Goal: Information Seeking & Learning: Learn about a topic

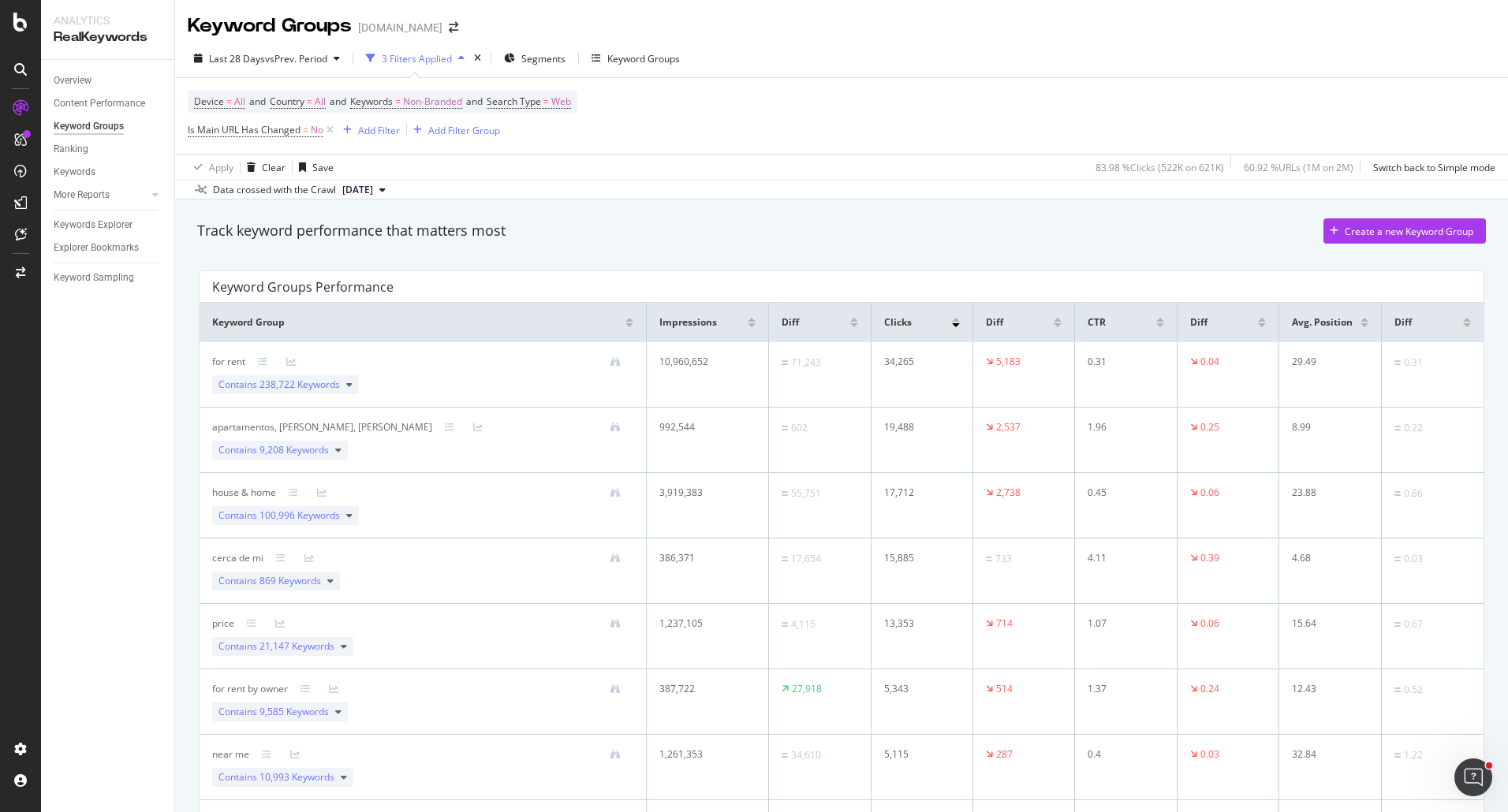
click at [884, 101] on div "Device = All and Country = All and Keywords = Non-Branded and Search Type = Web…" at bounding box center [841, 116] width 1308 height 76
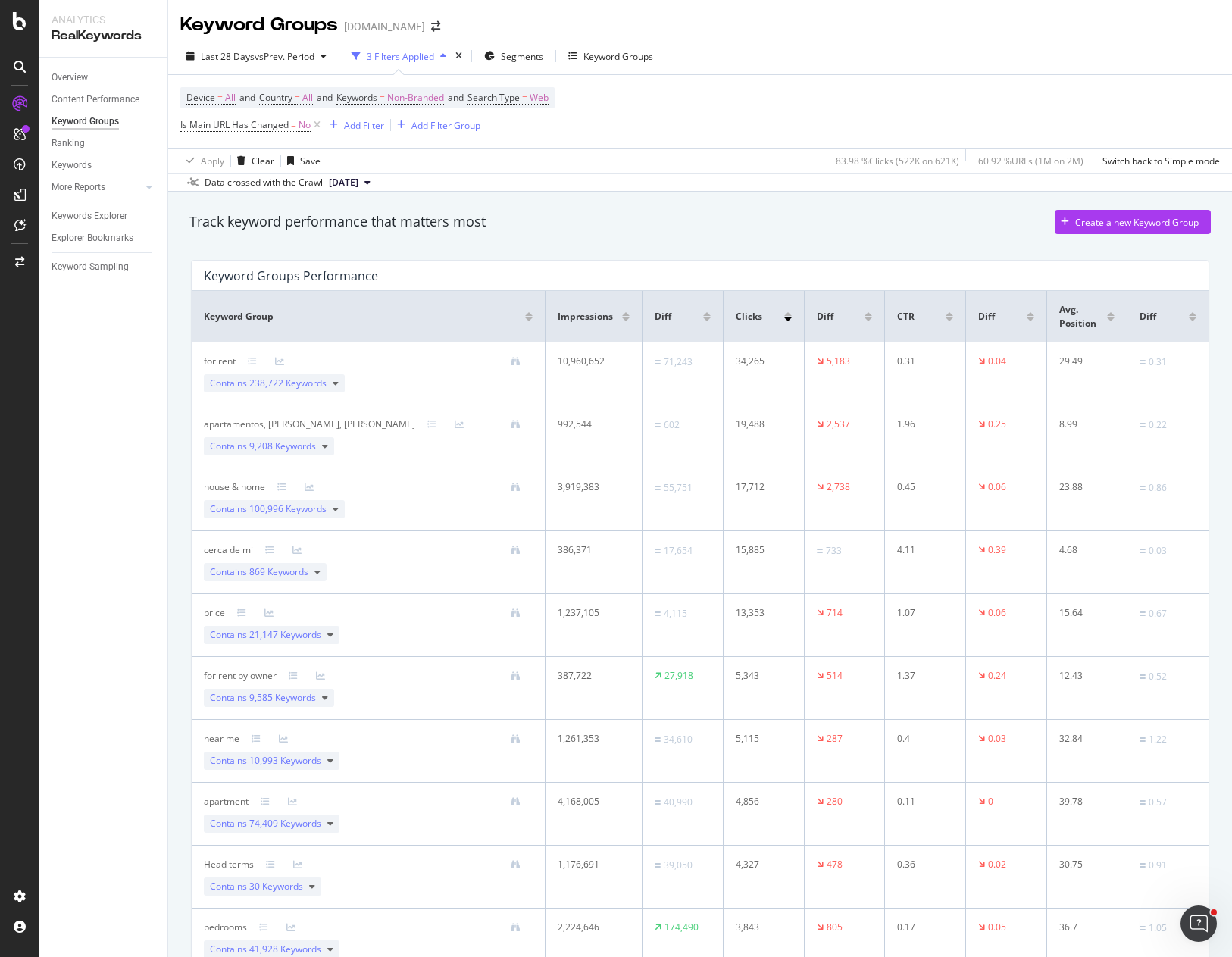
click at [778, 27] on div "Keyword Groups ForRent.com" at bounding box center [700, 19] width 1064 height 38
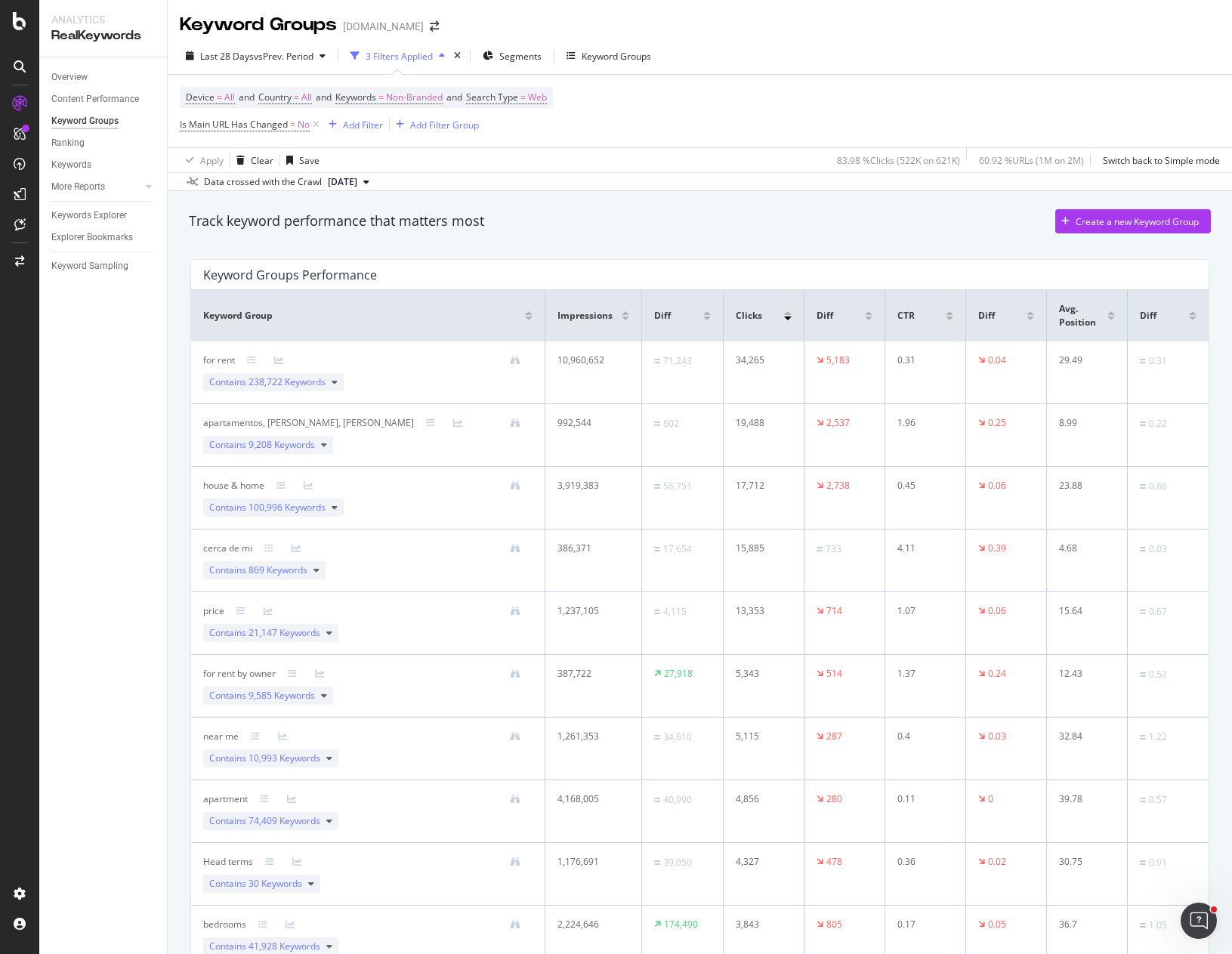
click at [716, 101] on div "Device = All and Country = All and Keywords = Non-Branded and Search Type = Web…" at bounding box center [700, 111] width 1040 height 73
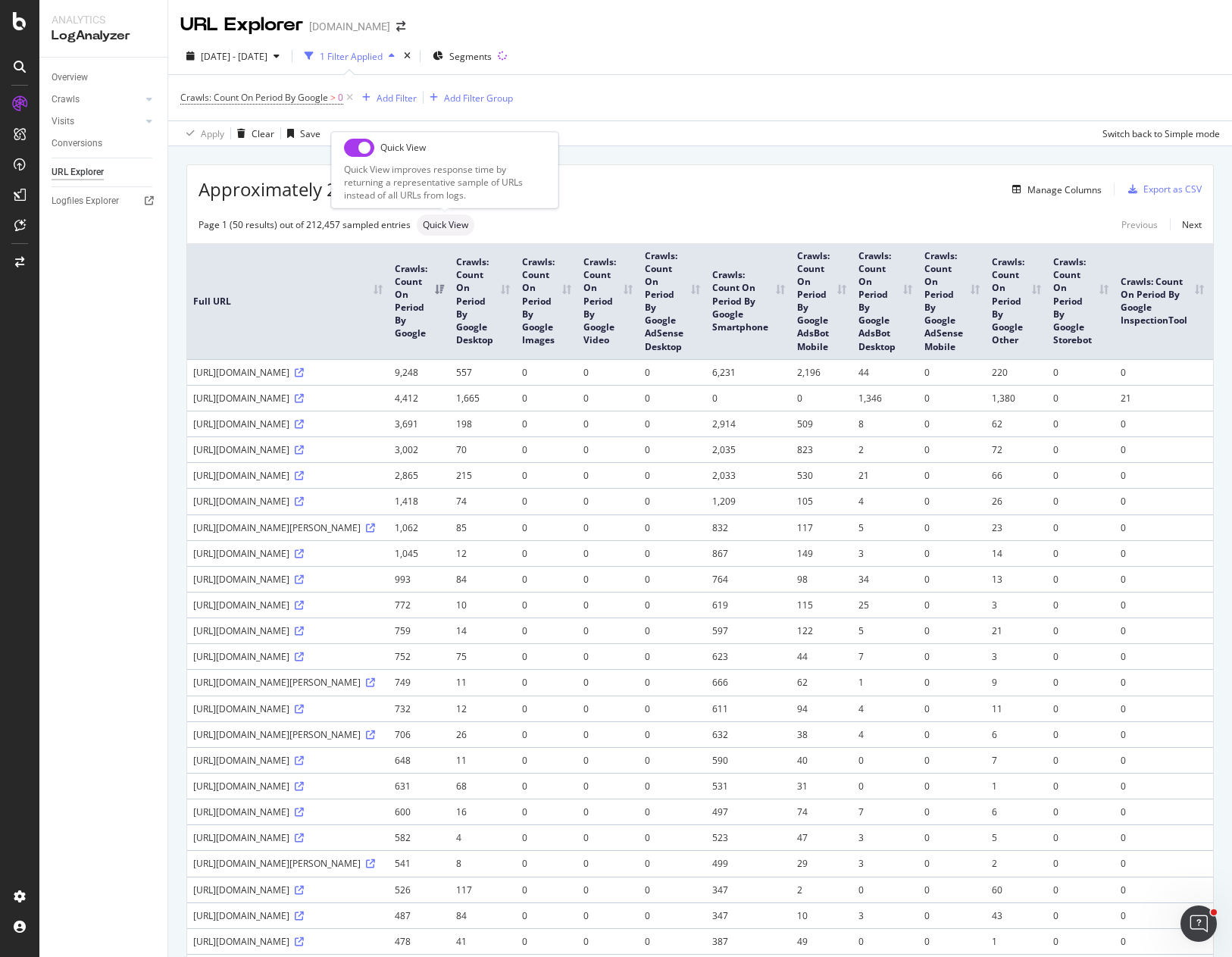
click at [443, 228] on span "Quick View" at bounding box center [446, 225] width 46 height 9
click at [355, 149] on input "checkbox" at bounding box center [359, 148] width 30 height 18
checkbox input "true"
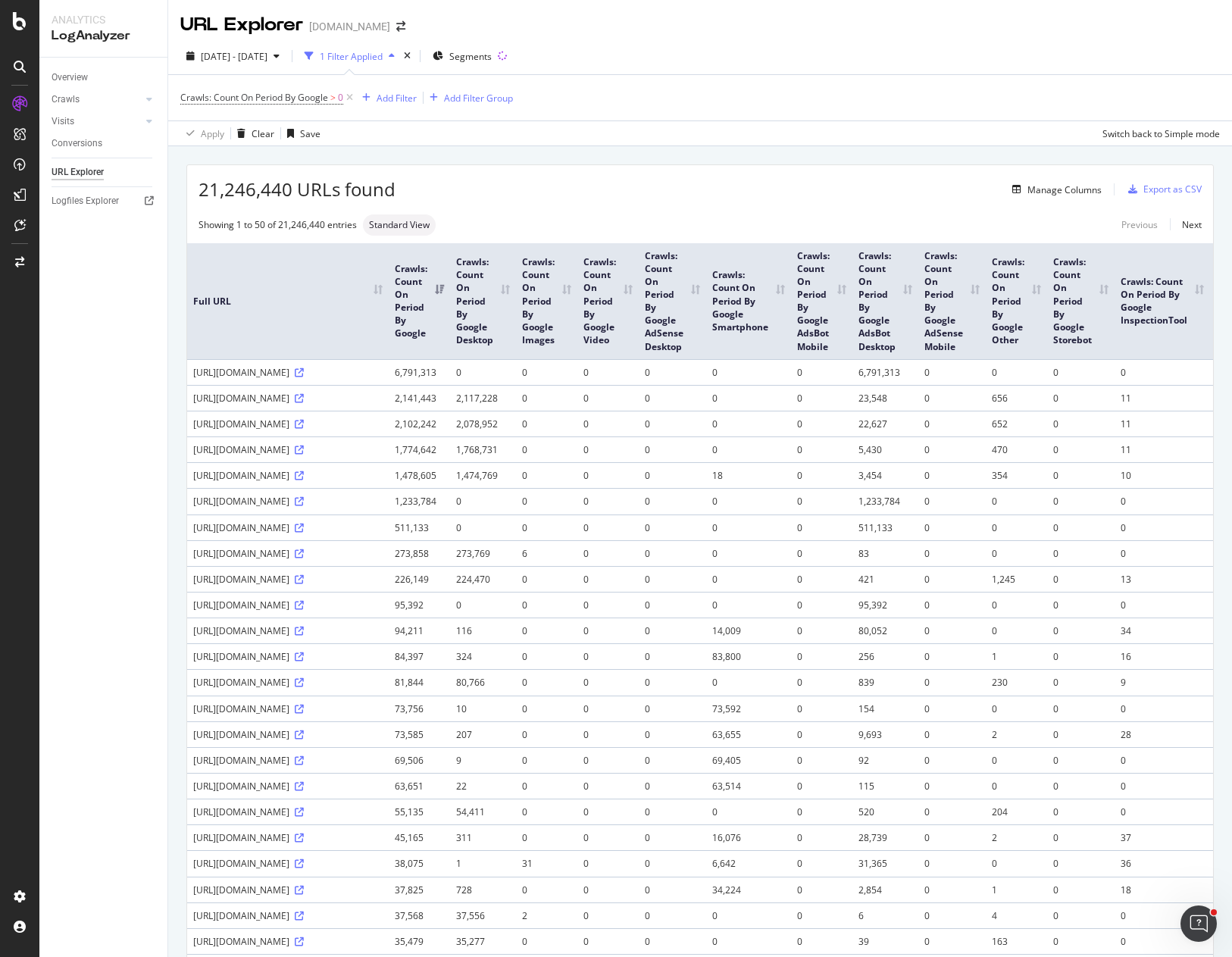
click at [785, 154] on div "21,246,440 URLs found Manage Columns Export as CSV Showing 1 to 50 of 21,246,44…" at bounding box center [700, 935] width 1064 height 1578
click at [327, 99] on span "Crawls: Count On Period By Google" at bounding box center [254, 97] width 148 height 13
click at [214, 130] on span "By Google" at bounding box center [215, 132] width 43 height 13
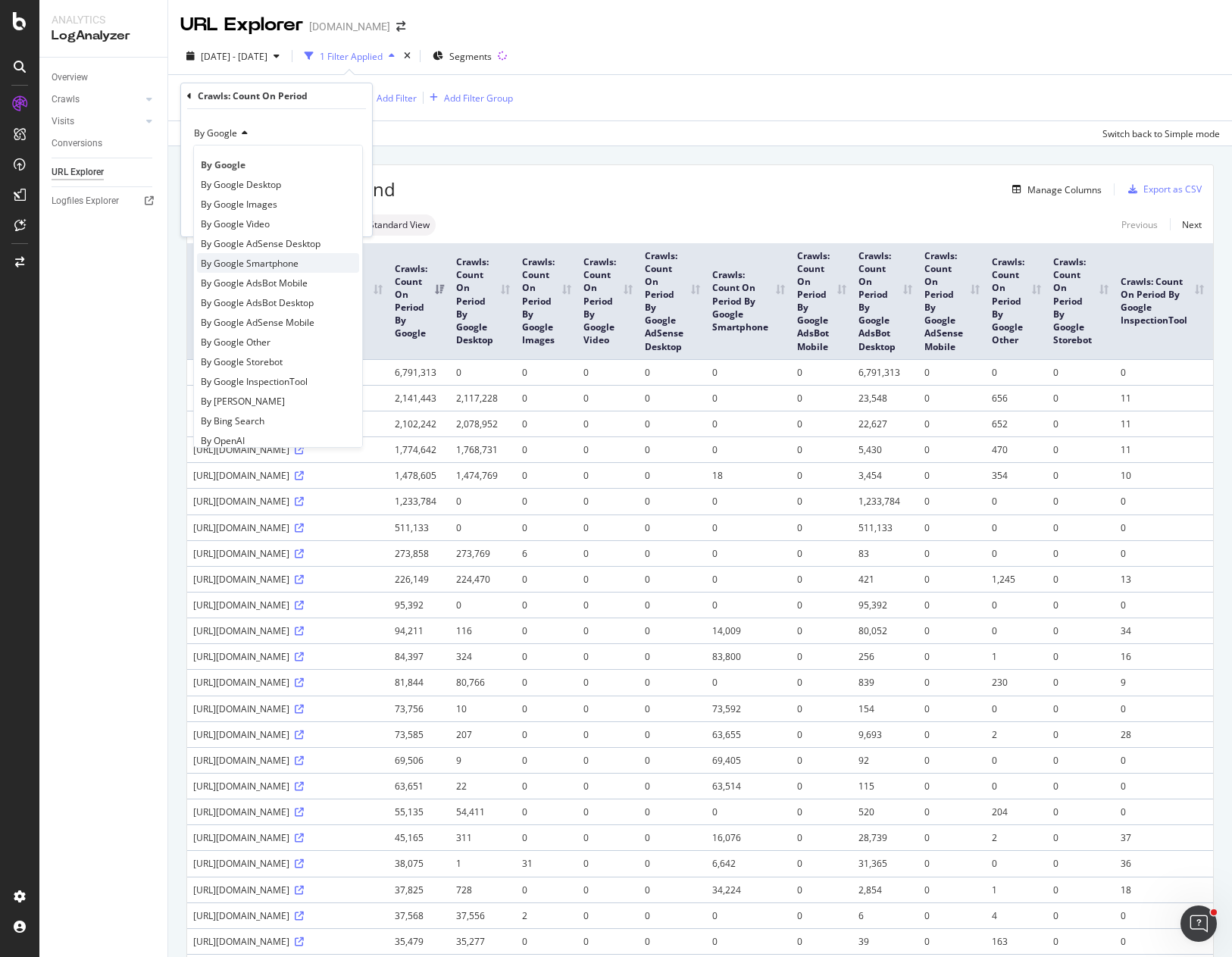
click at [281, 265] on span "By Google Smartphone" at bounding box center [249, 263] width 98 height 13
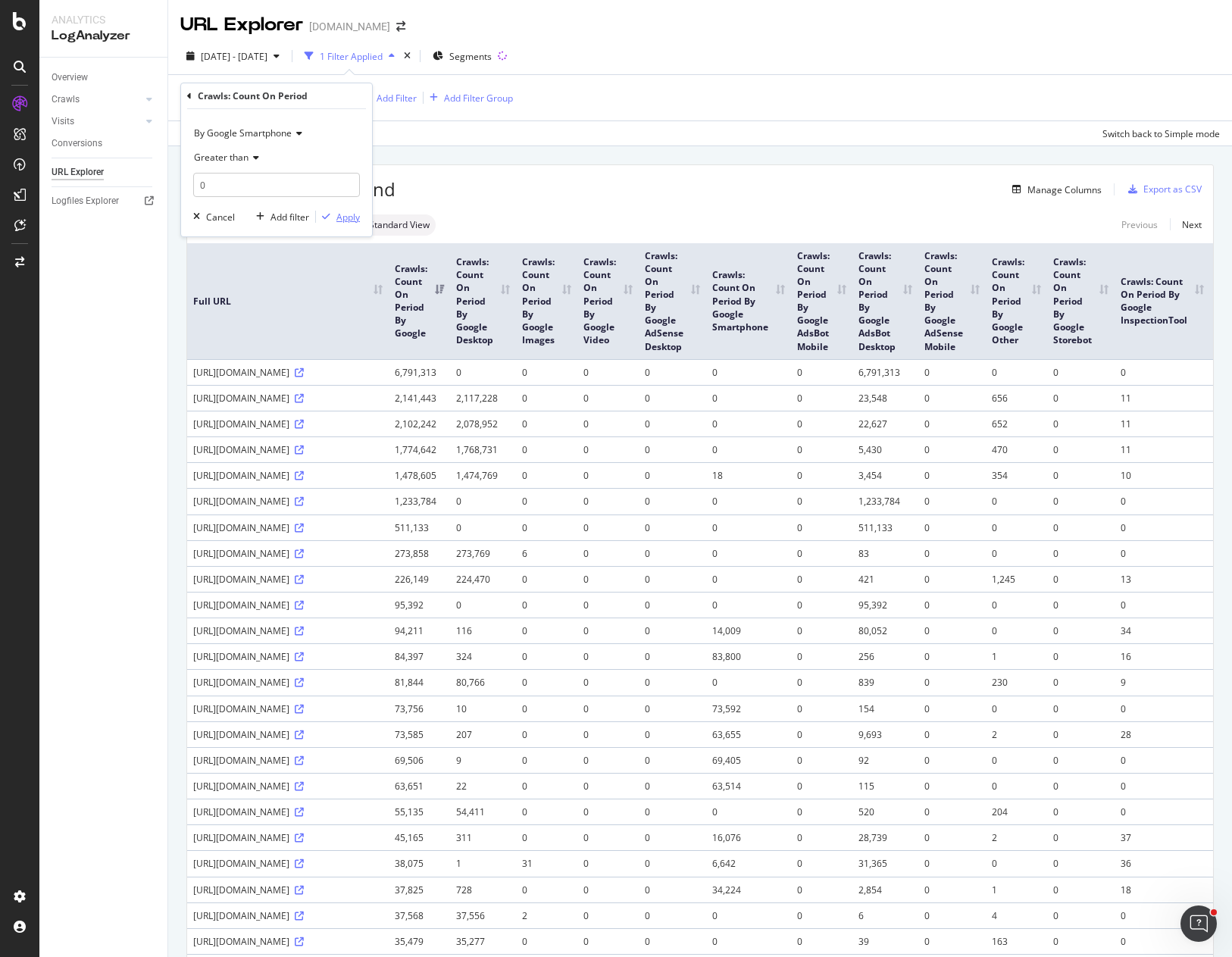
click at [351, 220] on div "Apply" at bounding box center [348, 217] width 24 height 13
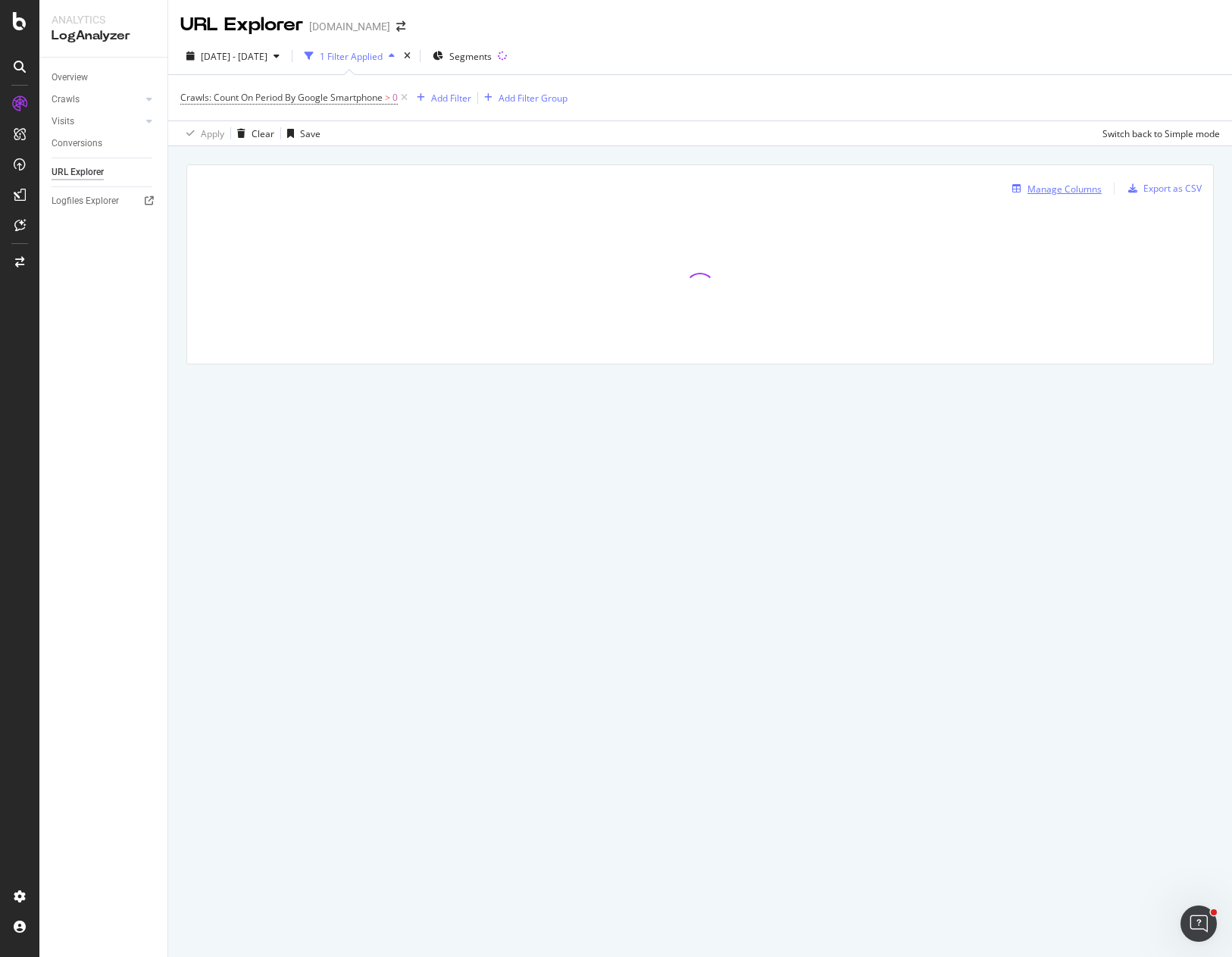
click at [1072, 189] on div "Manage Columns" at bounding box center [1065, 189] width 75 height 13
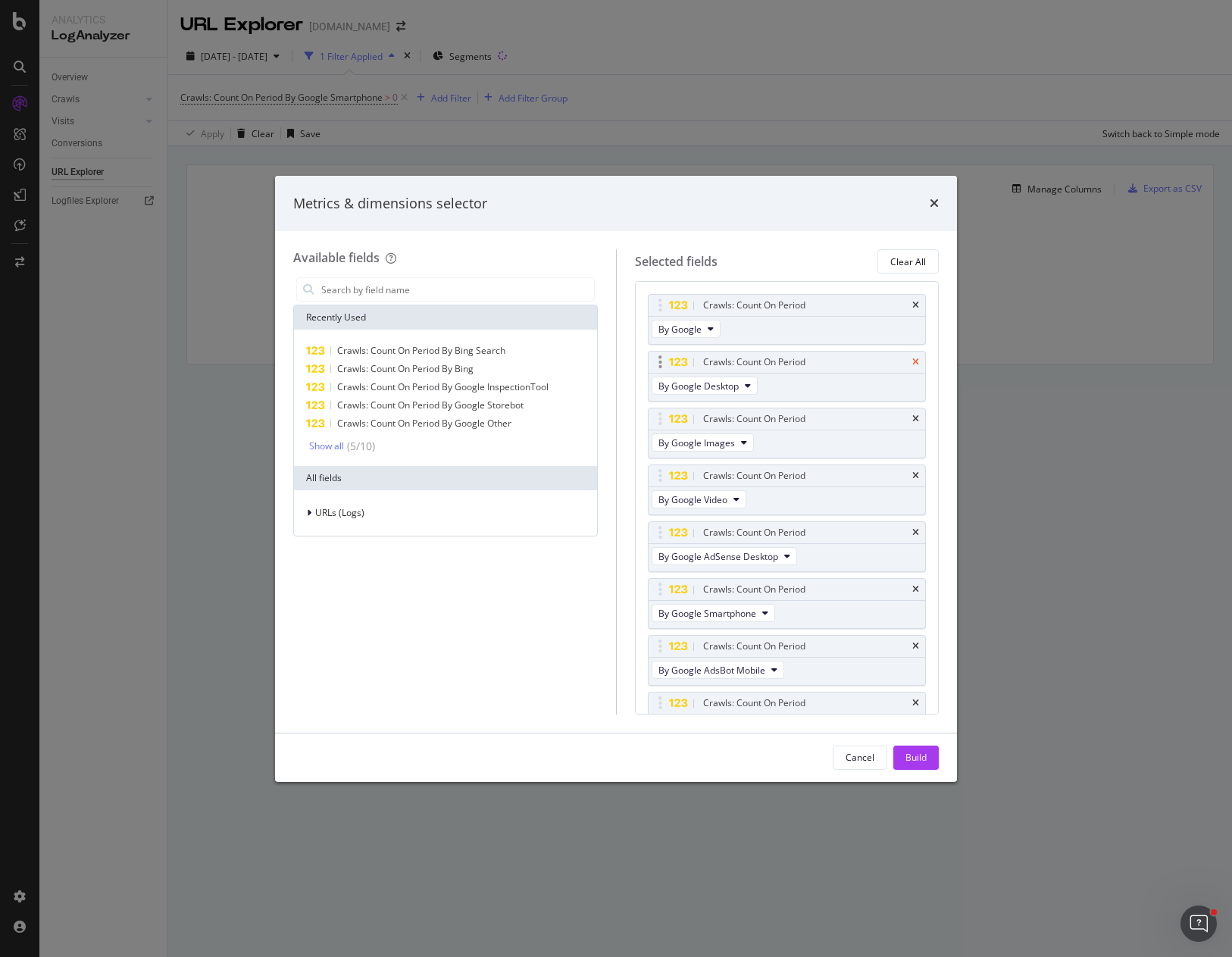
click at [912, 361] on icon "times" at bounding box center [915, 362] width 7 height 9
click at [912, 415] on icon "times" at bounding box center [915, 419] width 7 height 9
click at [912, 361] on icon "times" at bounding box center [915, 362] width 7 height 9
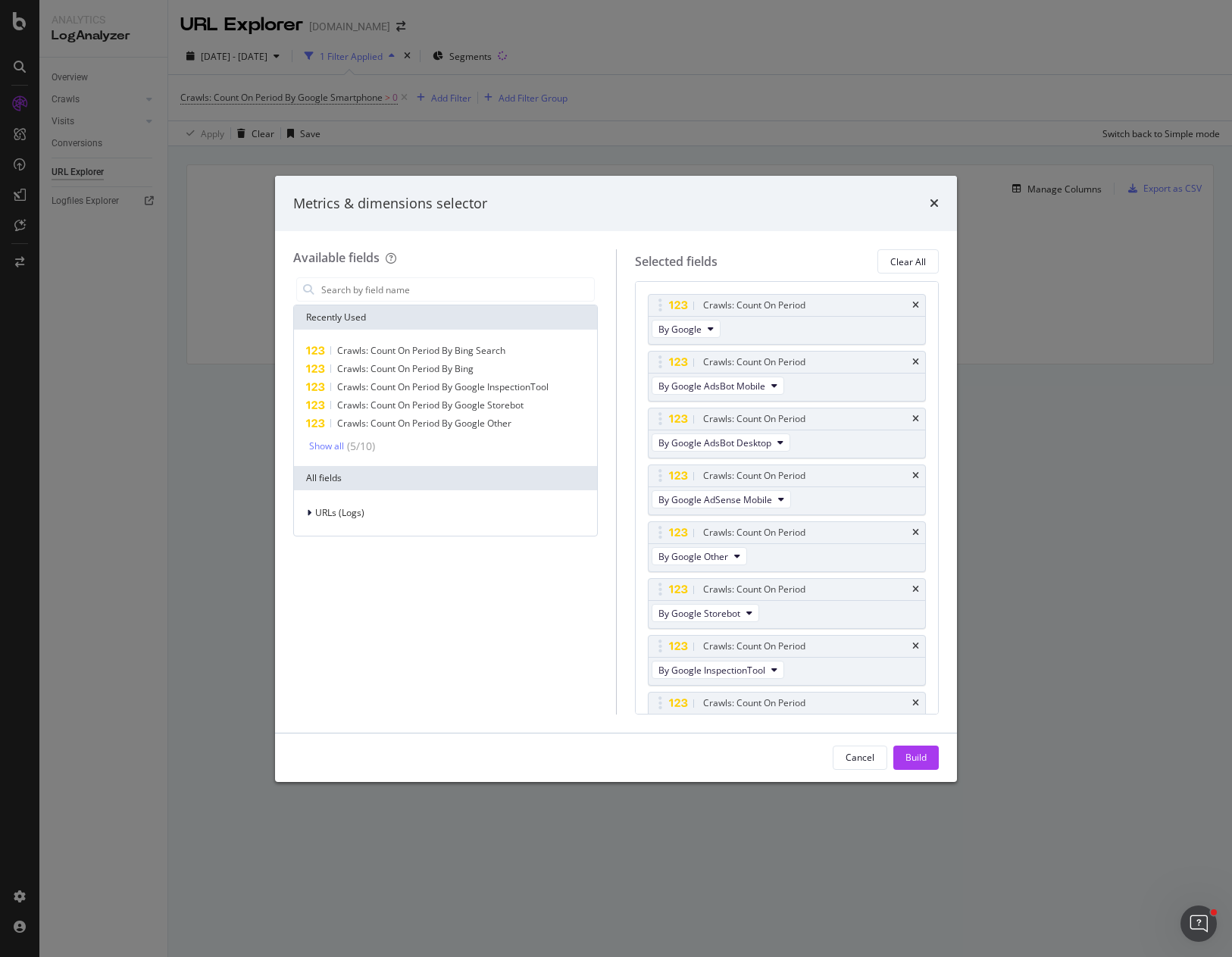
click at [912, 361] on icon "times" at bounding box center [915, 362] width 7 height 9
click at [912, 415] on icon "times" at bounding box center [915, 419] width 7 height 9
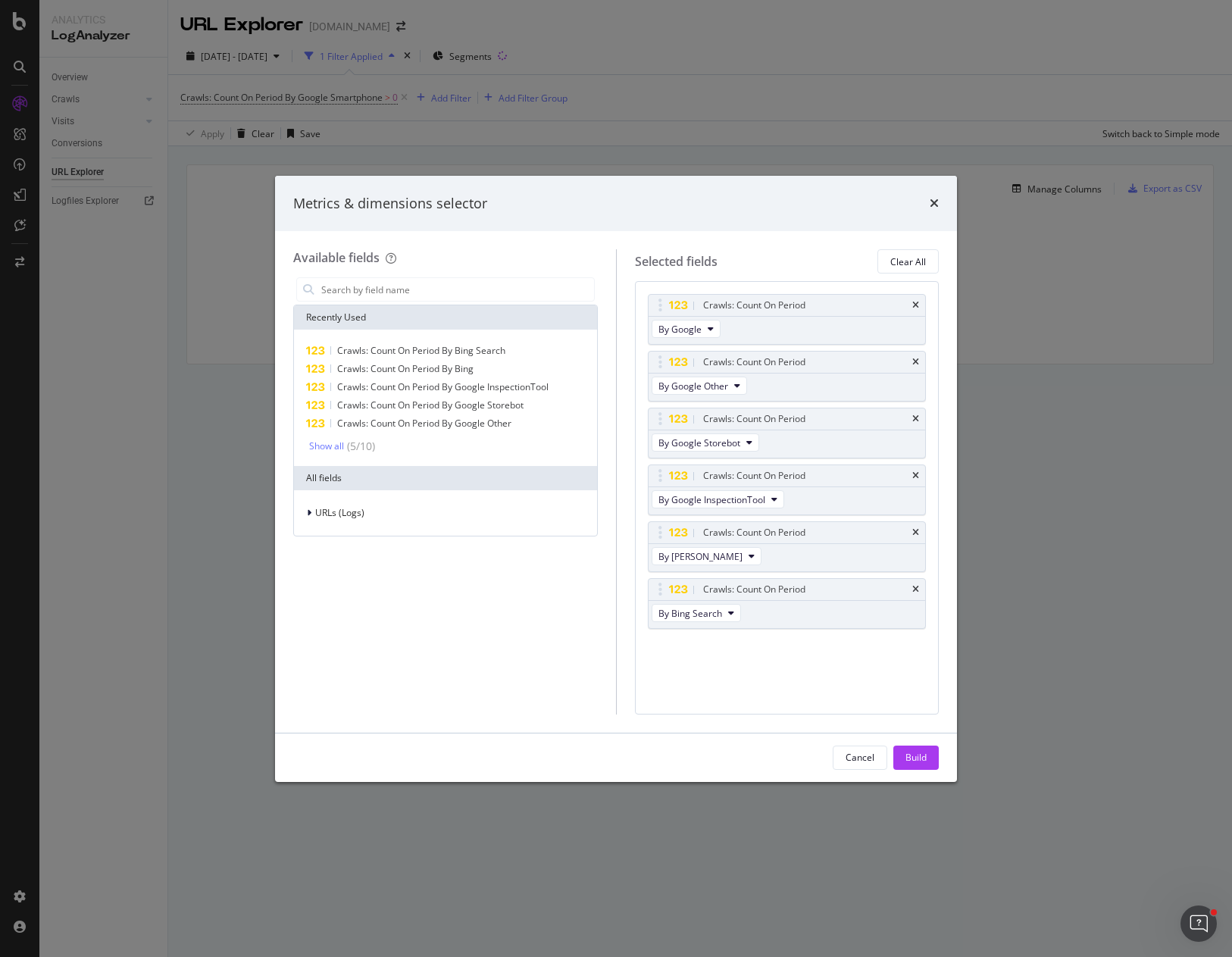
click at [905, 361] on div "Crawls: Count On Period" at bounding box center [805, 362] width 210 height 15
click at [915, 358] on icon "times" at bounding box center [915, 362] width 7 height 9
click at [915, 415] on icon "times" at bounding box center [915, 419] width 7 height 9
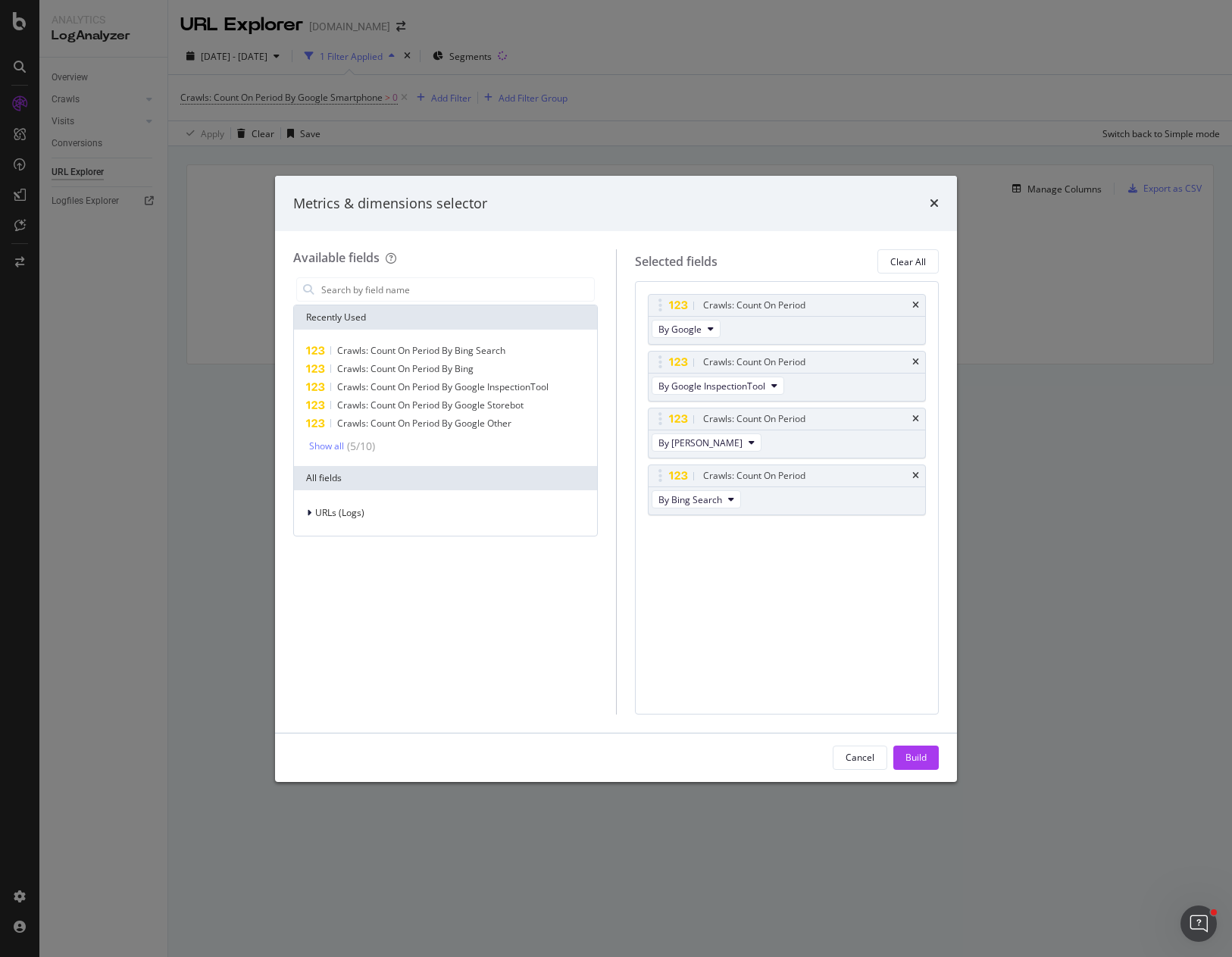
click at [915, 358] on icon "times" at bounding box center [915, 362] width 7 height 9
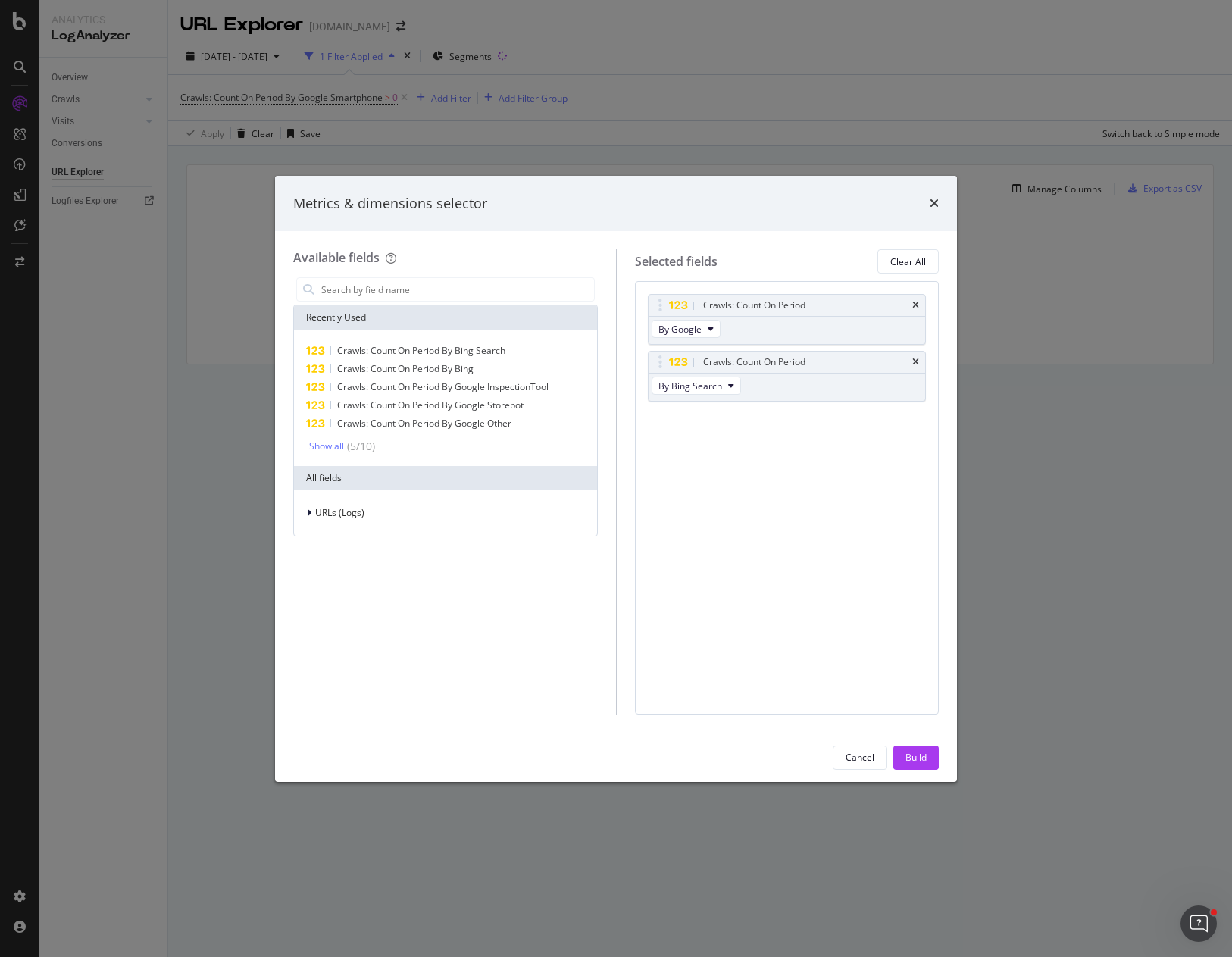
click at [915, 358] on icon "times" at bounding box center [915, 362] width 7 height 9
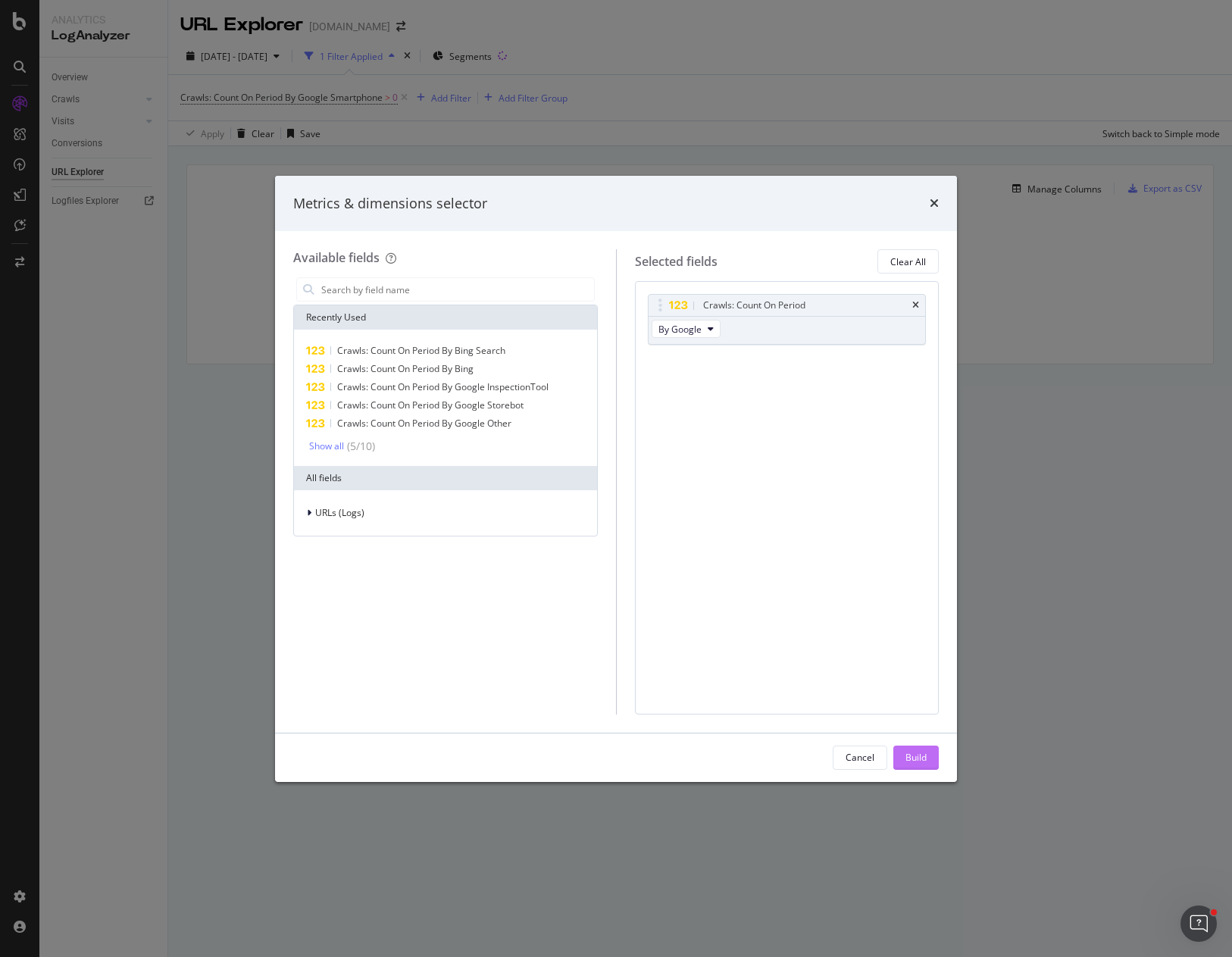
click at [919, 758] on div "Build" at bounding box center [916, 757] width 21 height 13
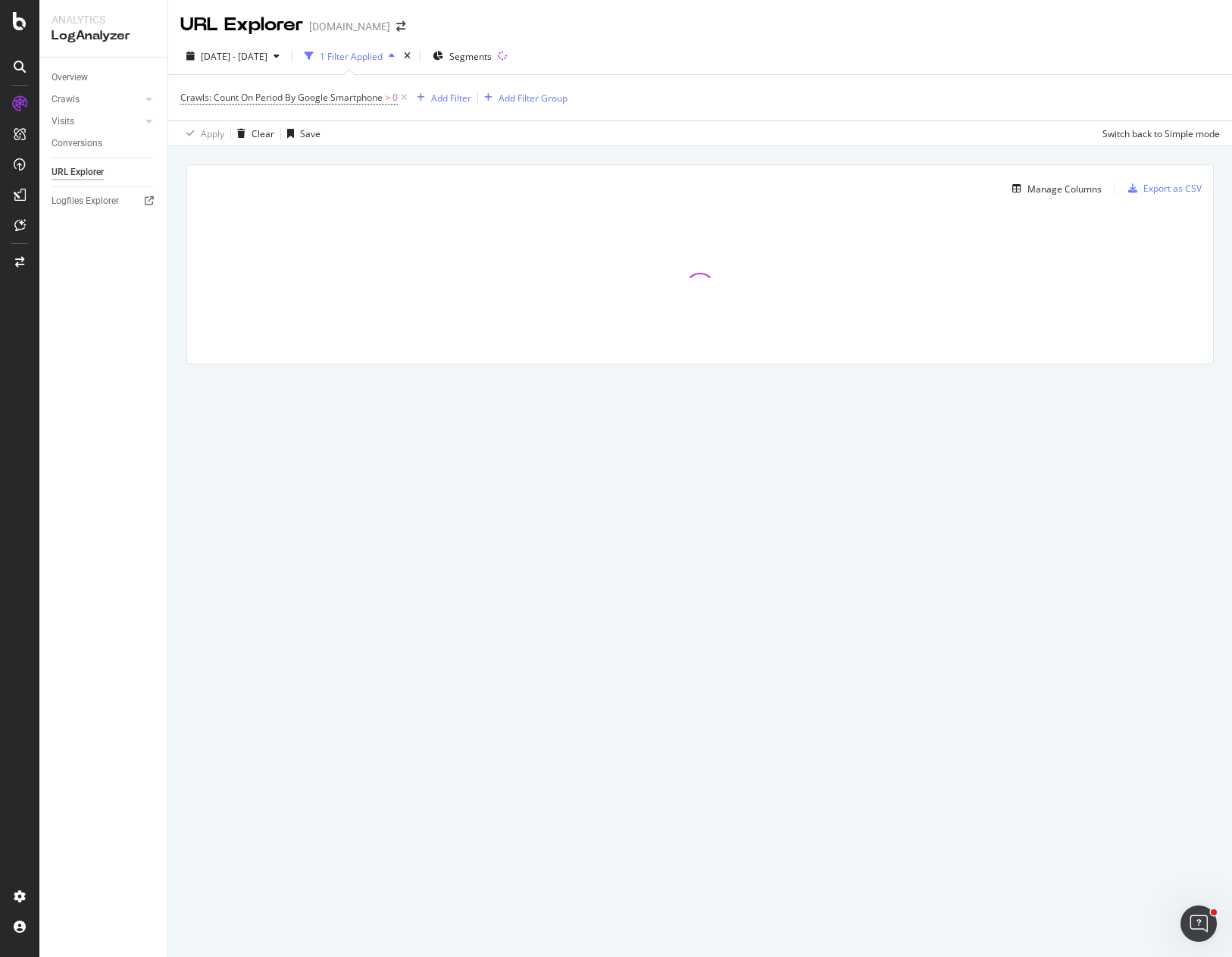
click at [837, 154] on div "Manage Columns Export as CSV Full URL Crawls: Count On Period By Google" at bounding box center [700, 281] width 1064 height 272
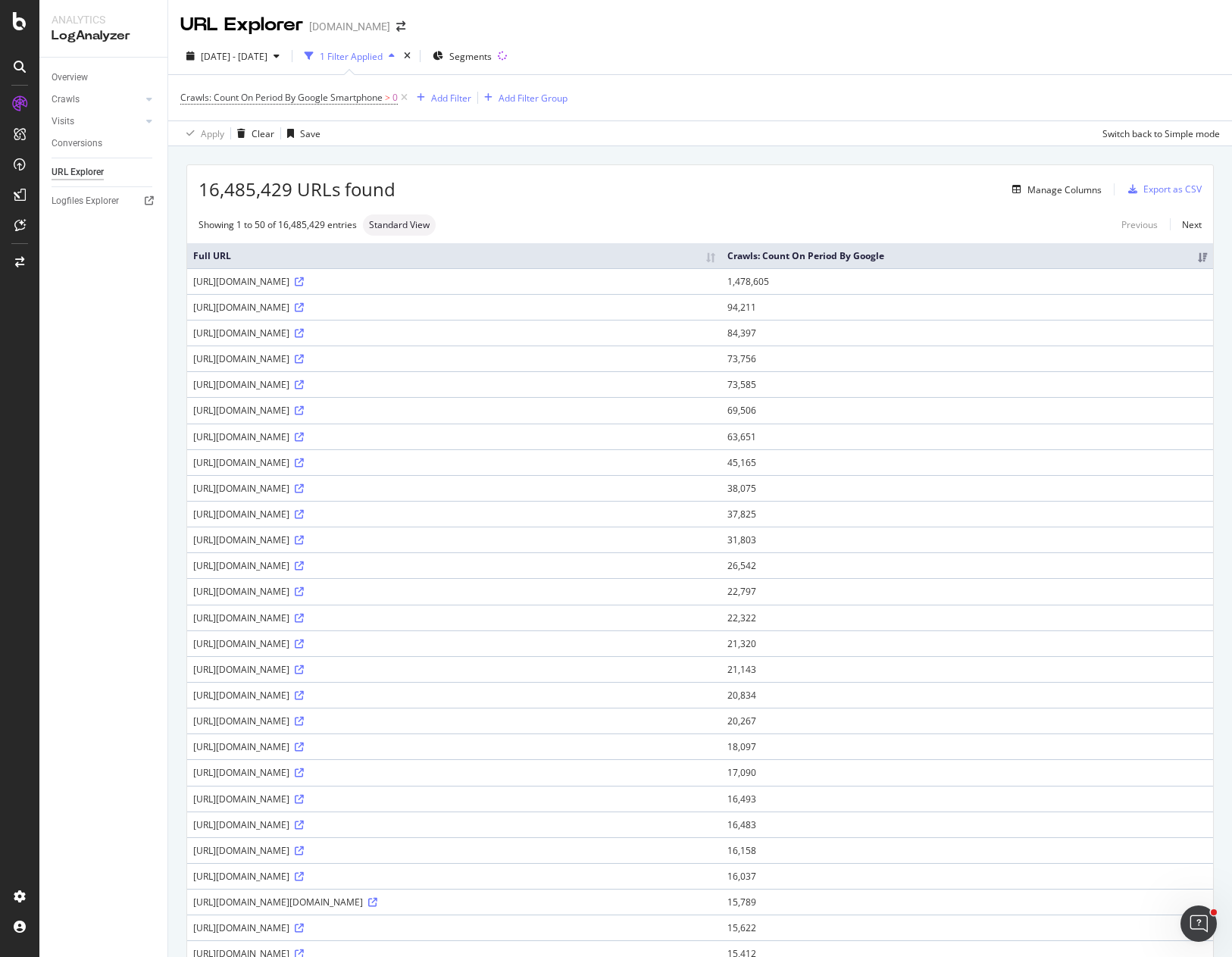
click at [787, 154] on div "16,485,429 URLs found Manage Columns Export as CSV Showing 1 to 50 of 16,485,42…" at bounding box center [700, 889] width 1064 height 1487
click at [103, 725] on div "Overview Crawls Daily Distribution Segments Distribution HTTP Codes Resources V…" at bounding box center [103, 507] width 128 height 900
click at [152, 736] on div "Overview Crawls Daily Distribution Segments Distribution HTTP Codes Resources V…" at bounding box center [103, 507] width 128 height 900
click at [124, 833] on div "Overview Crawls Daily Distribution Segments Distribution HTTP Codes Resources V…" at bounding box center [103, 507] width 128 height 900
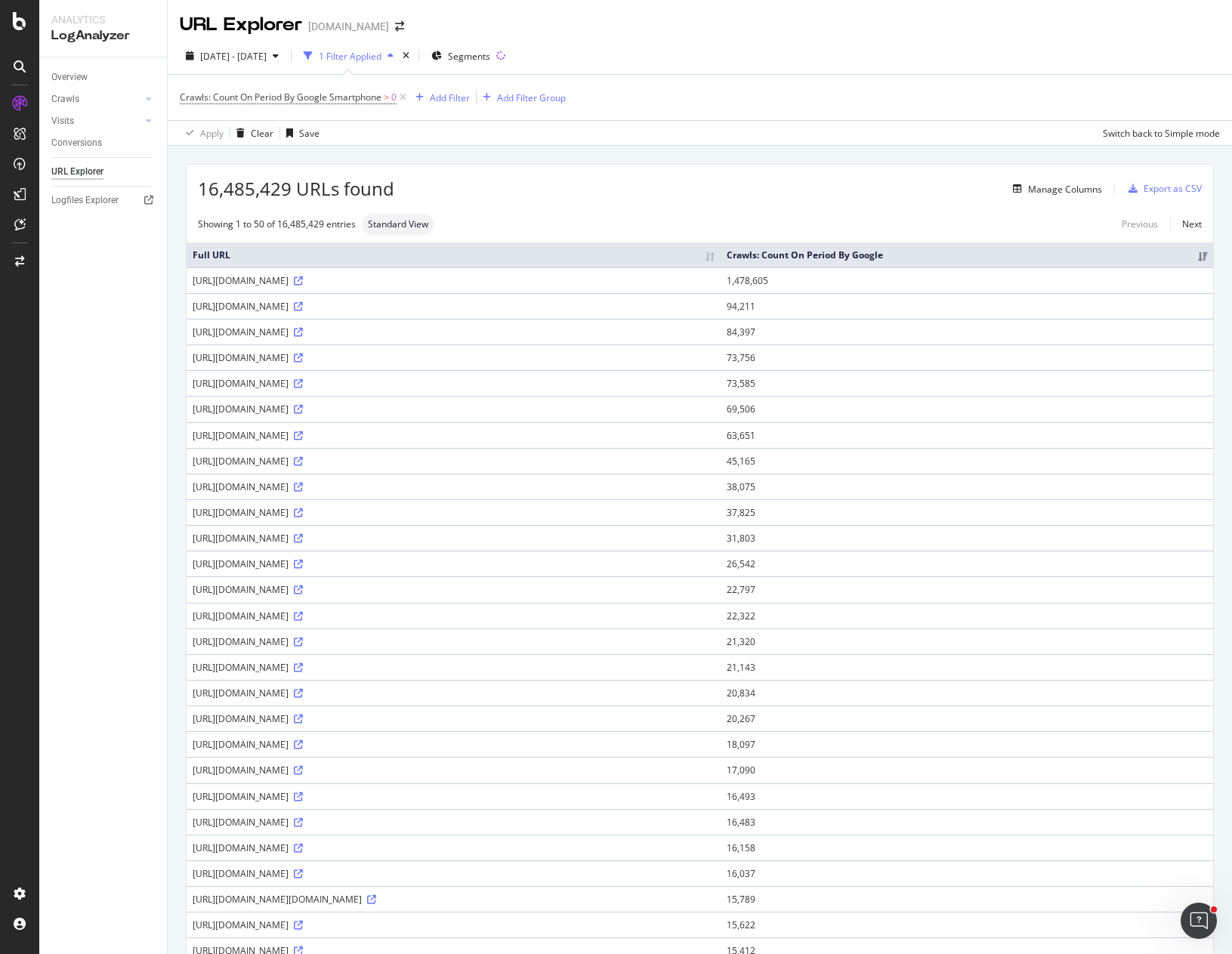
click at [161, 365] on div "Overview Crawls Daily Distribution Segments Distribution HTTP Codes Resources V…" at bounding box center [103, 506] width 127 height 897
click at [861, 83] on div "Crawls: Count On Period By Google Smartphone > 0 Add Filter Add Filter Group" at bounding box center [700, 98] width 1040 height 46
click at [737, 117] on div "Crawls: Count On Period By Google Smartphone > 0 Add Filter Add Filter Group" at bounding box center [700, 98] width 1040 height 46
click at [652, 154] on div "16,485,429 URLs found Manage Columns Export as CSV Showing 1 to 50 of 16,485,42…" at bounding box center [700, 887] width 1064 height 1483
click at [108, 431] on div "Overview Crawls Daily Distribution Segments Distribution HTTP Codes Resources V…" at bounding box center [103, 506] width 127 height 897
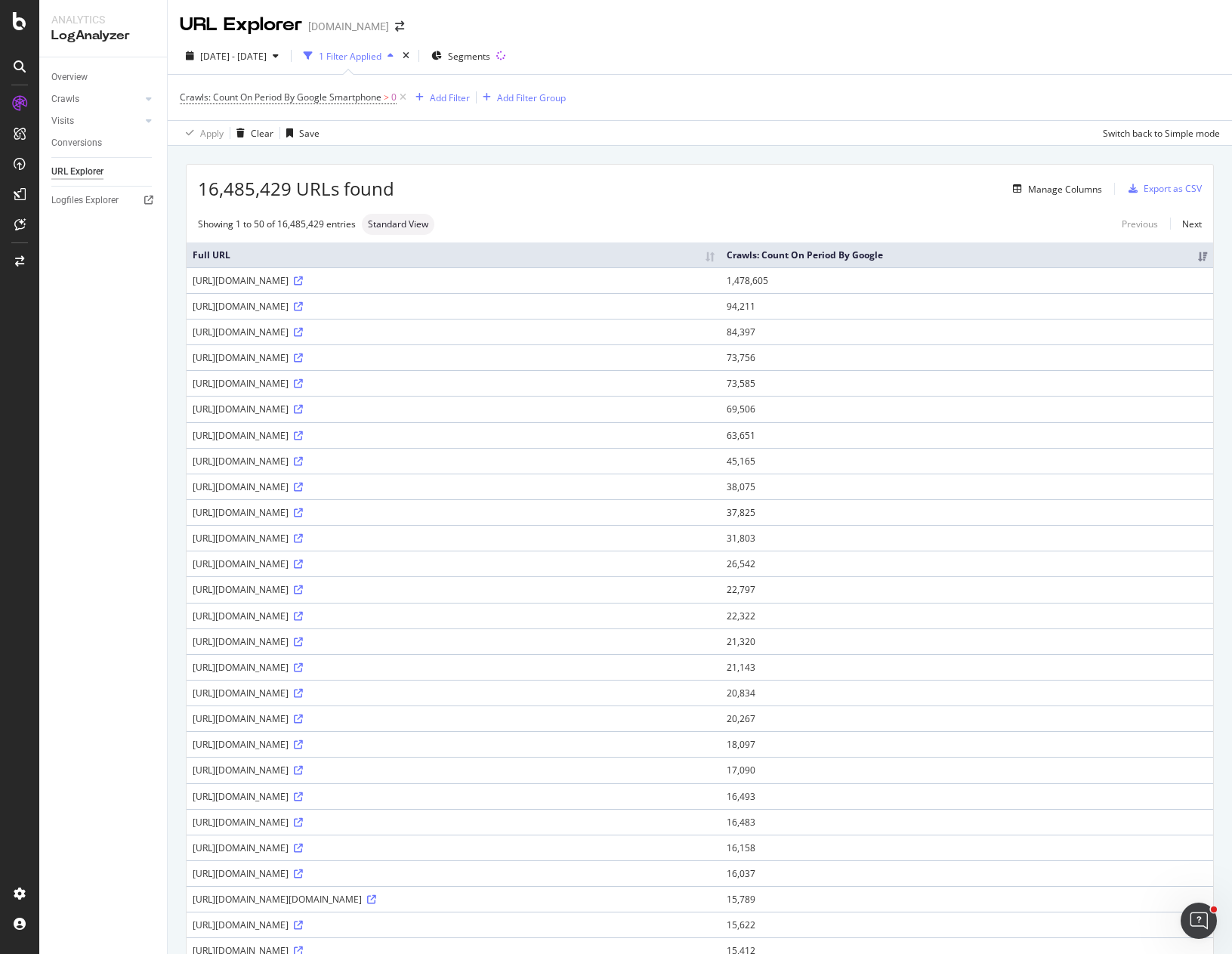
click at [115, 443] on div "Overview Crawls Daily Distribution Segments Distribution HTTP Codes Resources V…" at bounding box center [103, 506] width 127 height 897
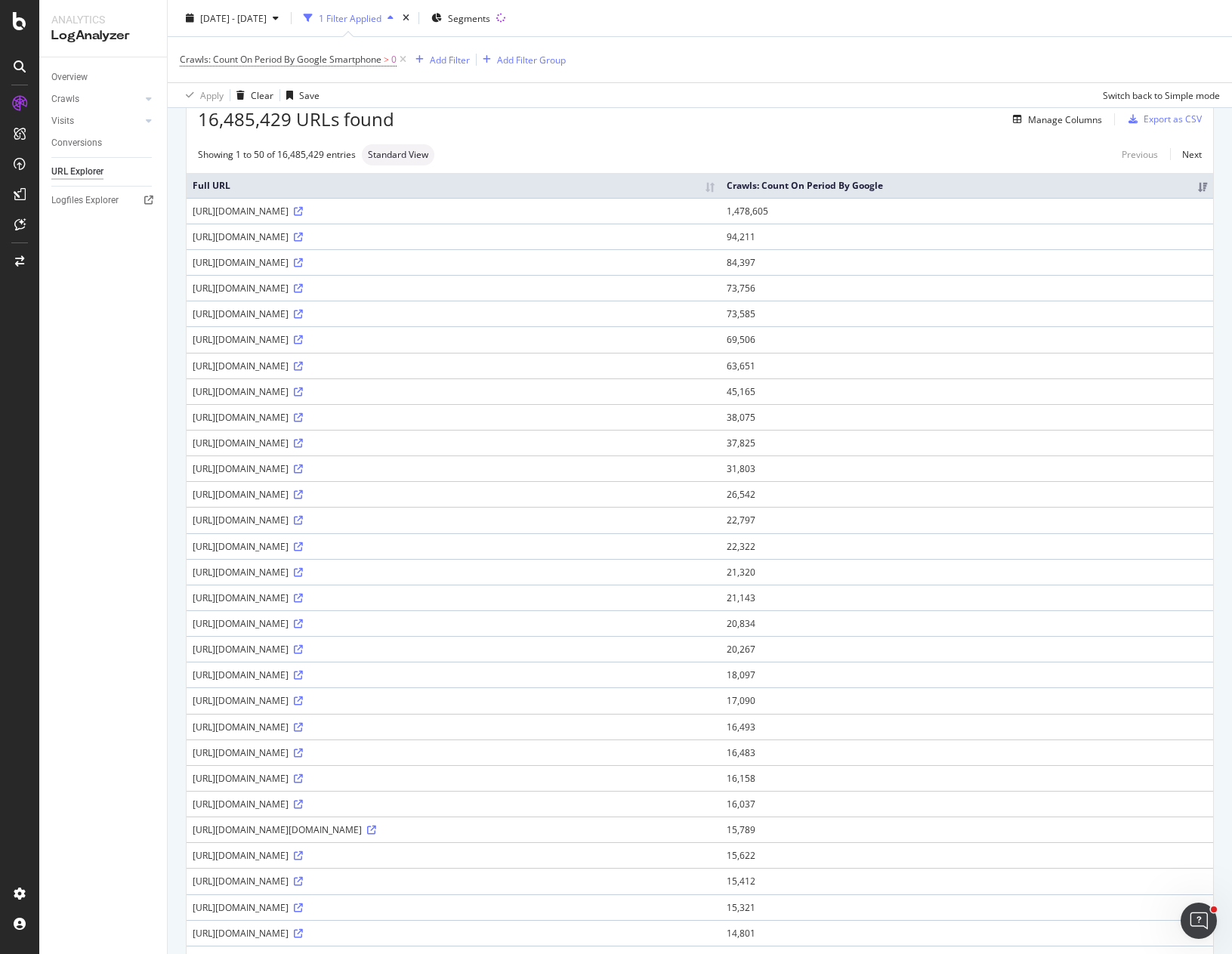
scroll to position [302, 0]
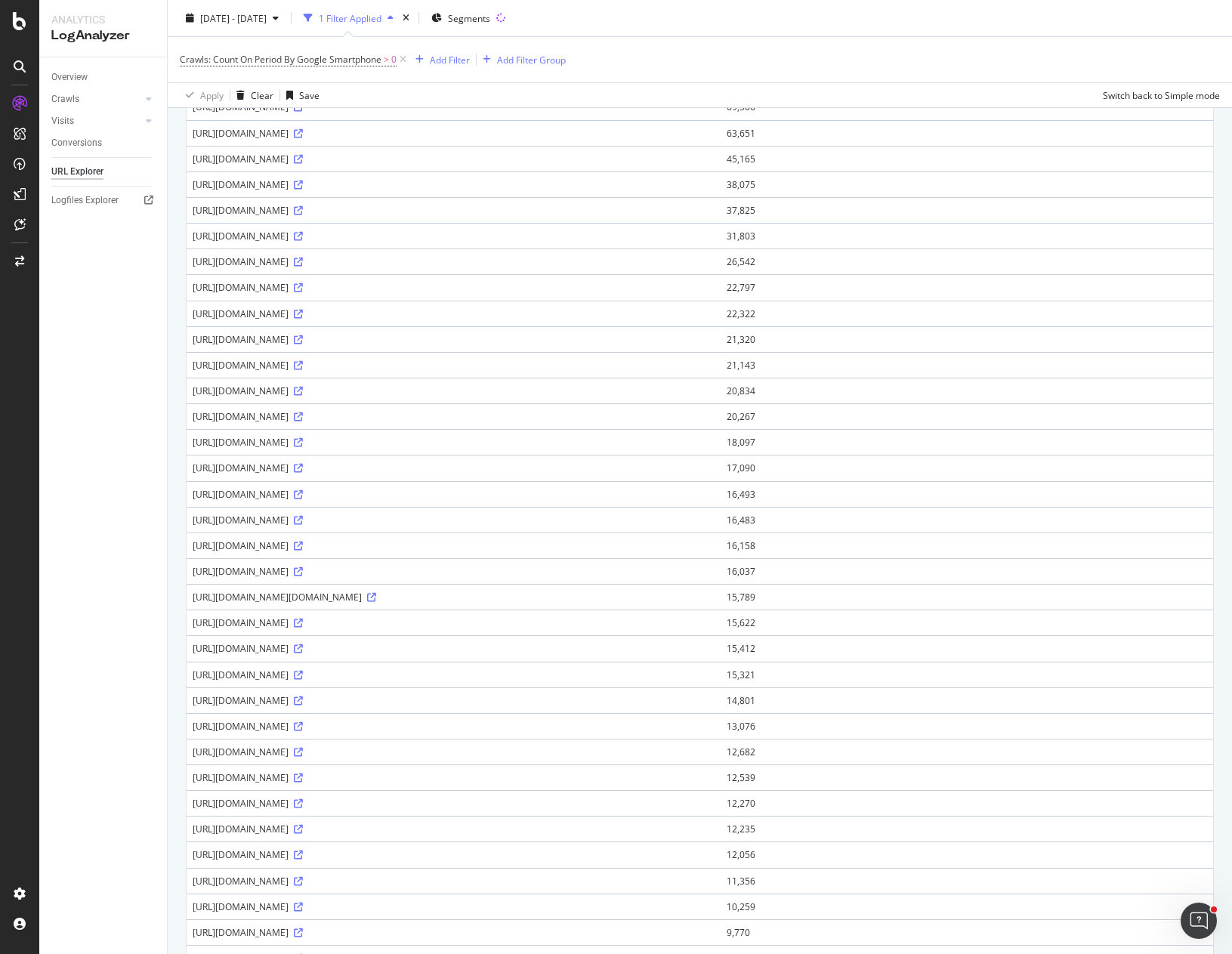
click at [104, 570] on div "Overview Crawls Daily Distribution Segments Distribution HTTP Codes Resources V…" at bounding box center [103, 506] width 127 height 897
click at [166, 471] on div "Analytics LogAnalyzer Overview Crawls Daily Distribution Segments Distribution …" at bounding box center [103, 477] width 128 height 954
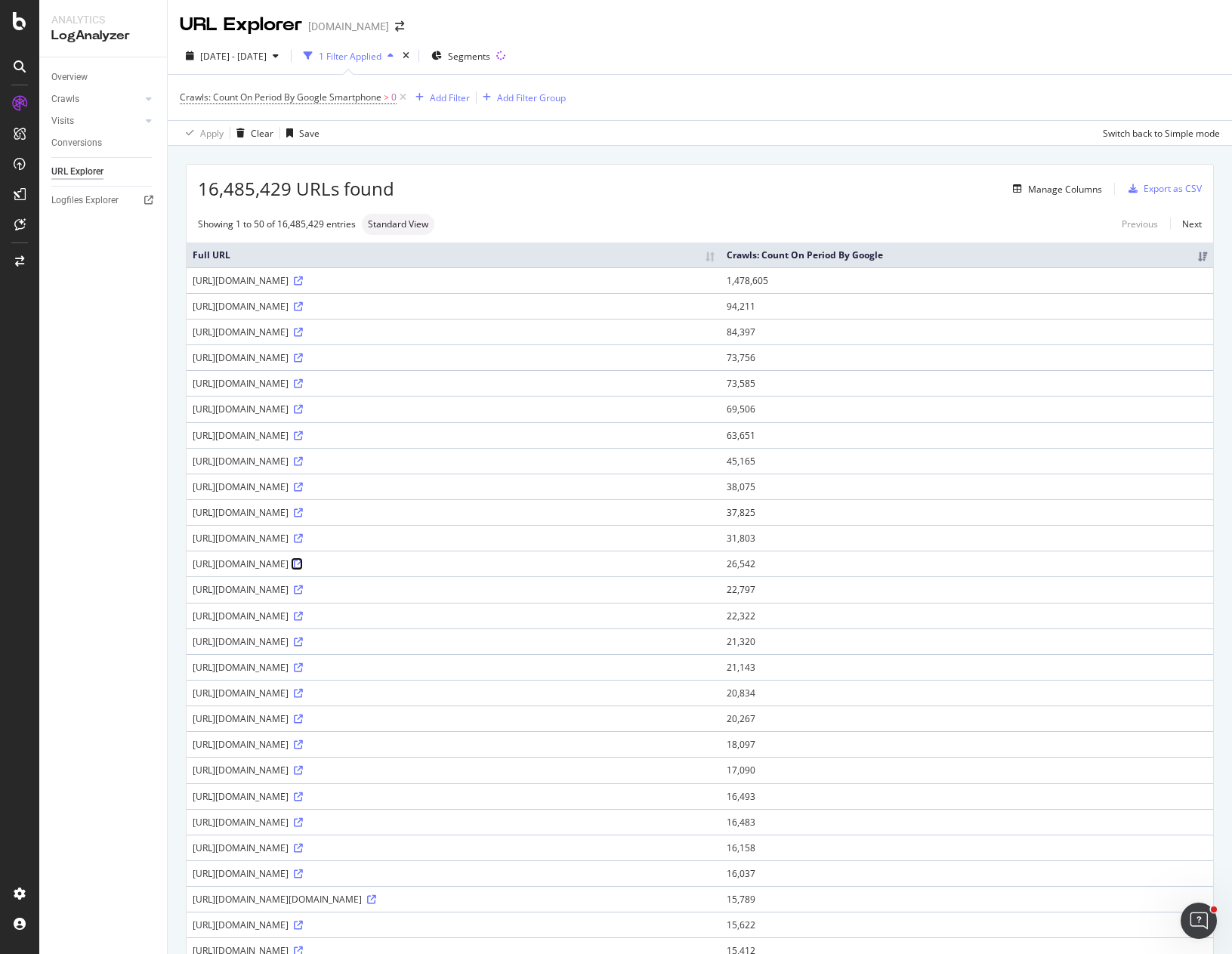
click at [303, 569] on icon at bounding box center [299, 564] width 9 height 9
click at [74, 101] on div "Crawls" at bounding box center [65, 99] width 28 height 16
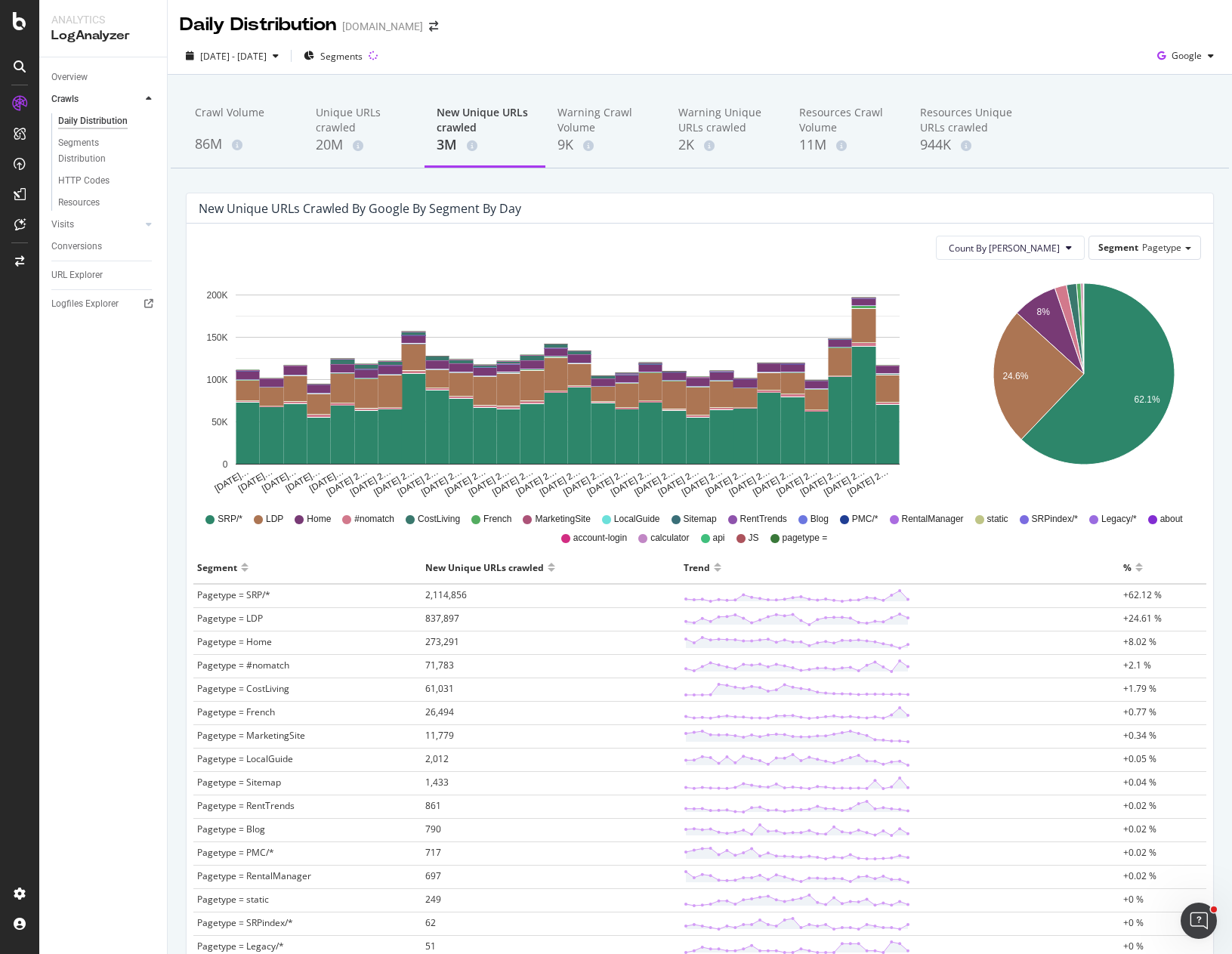
click at [903, 206] on div "New Unique URLs crawled by google by Segment by Day" at bounding box center [688, 209] width 980 height 15
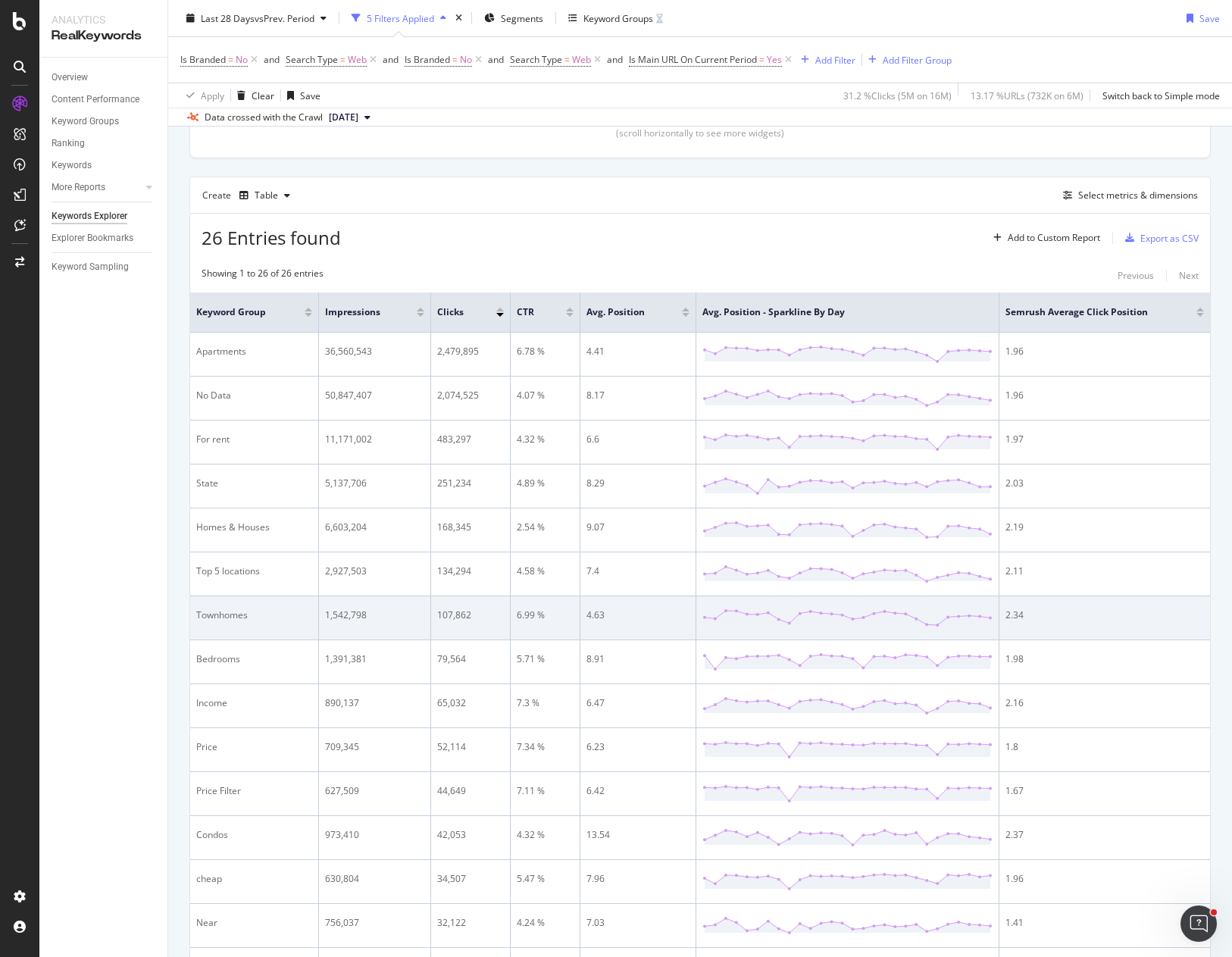
scroll to position [365, 0]
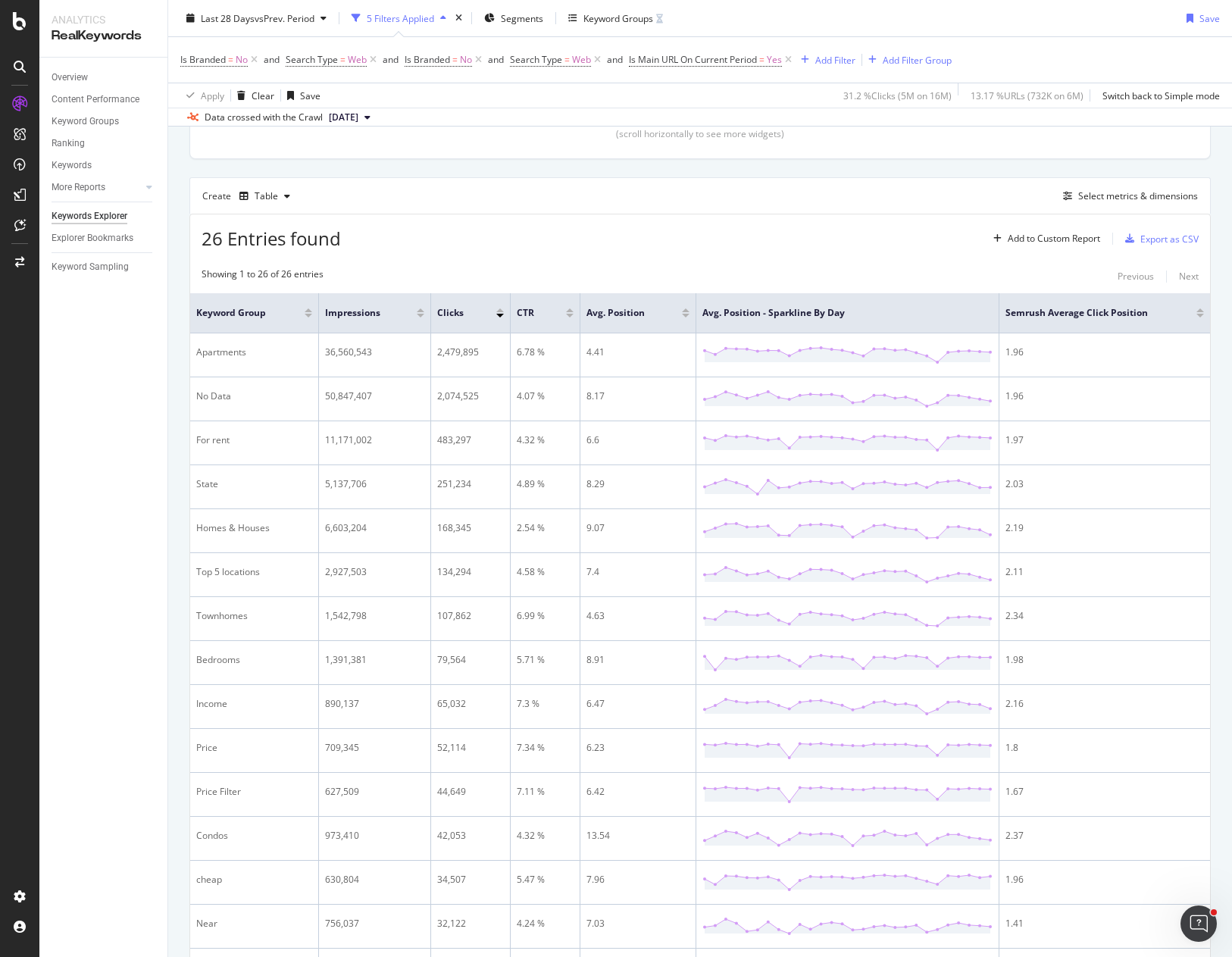
click at [824, 269] on div "Showing 1 to 26 of 26 entries Previous Next" at bounding box center [700, 277] width 1020 height 18
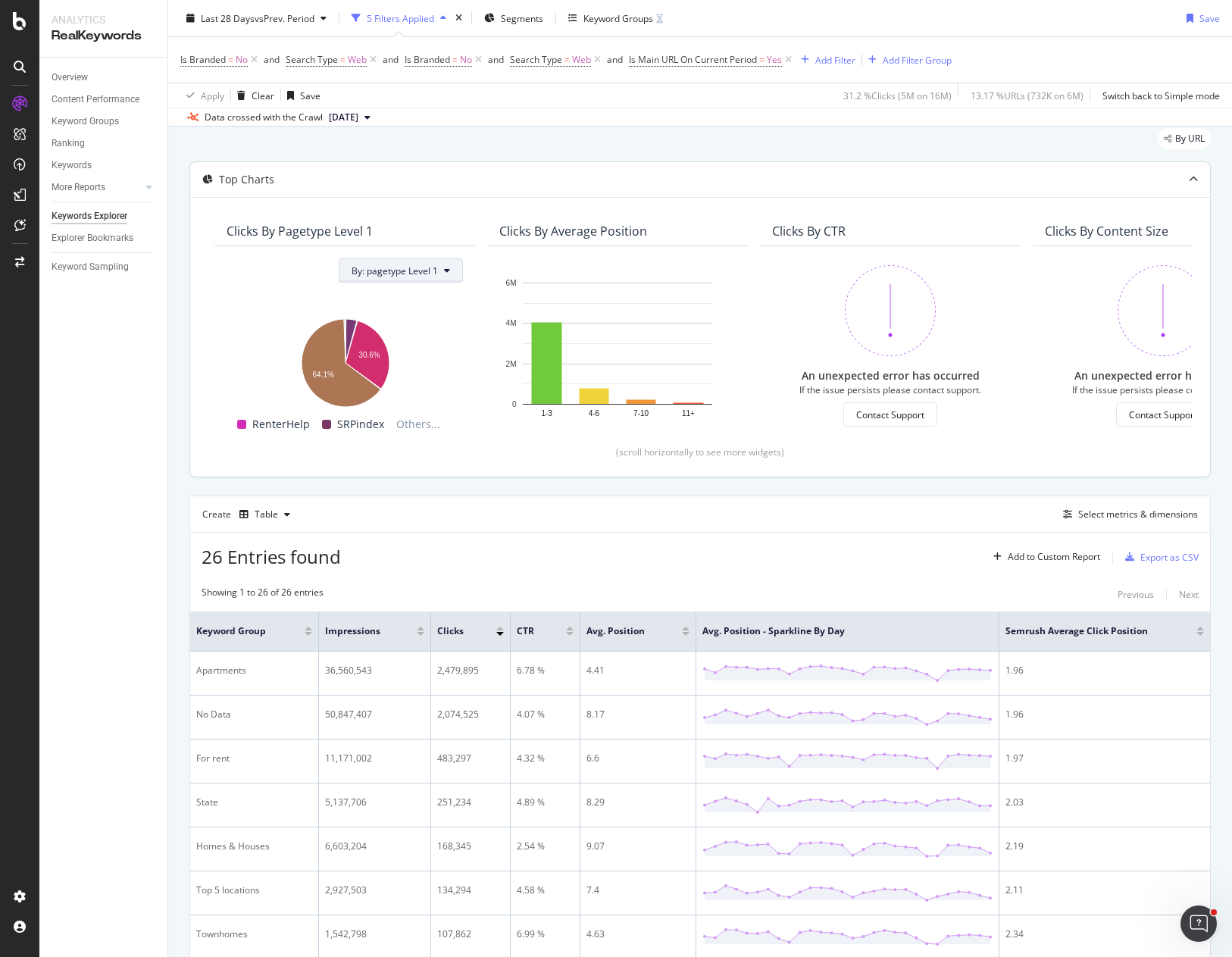
scroll to position [0, 0]
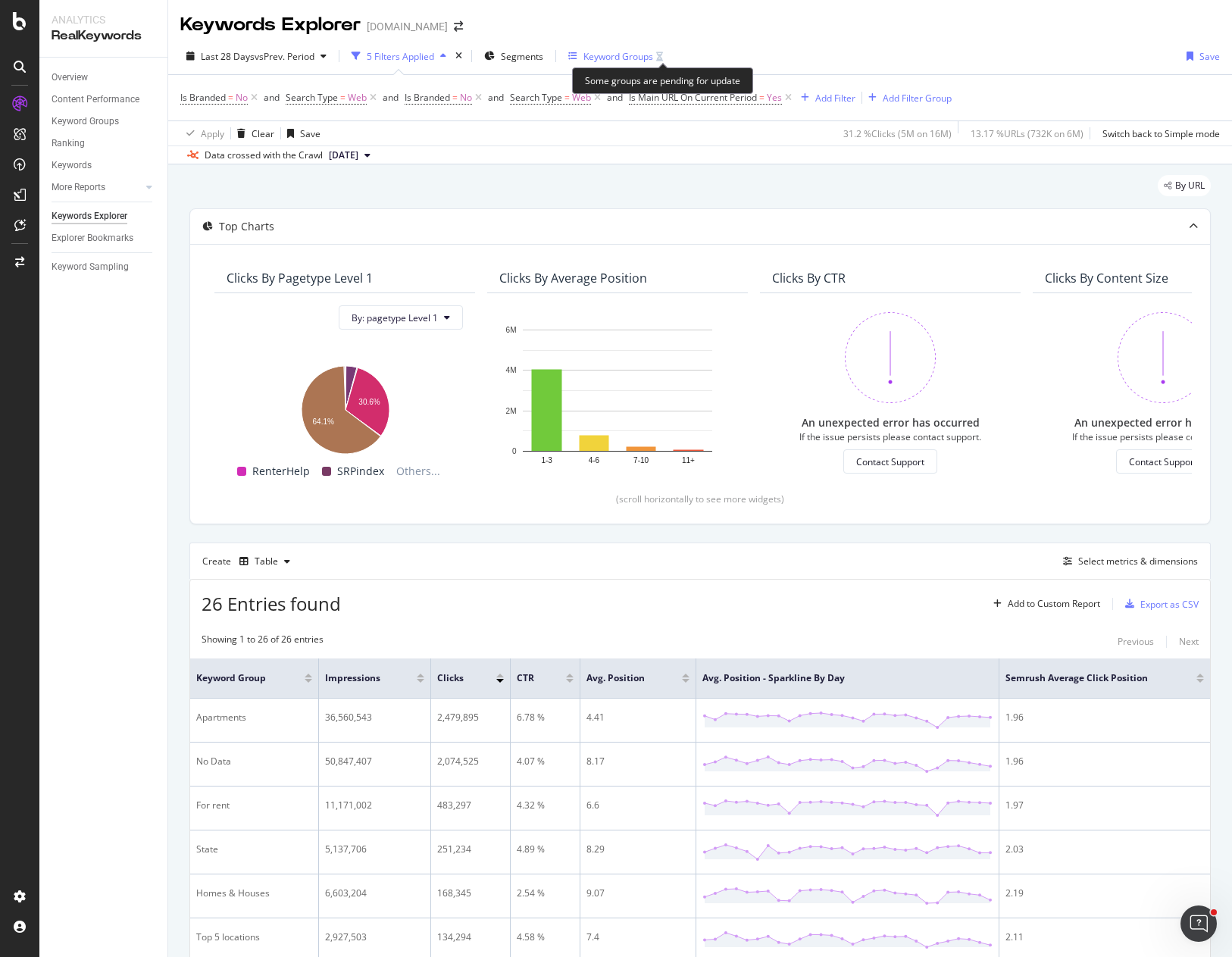
click at [661, 56] on icon "button" at bounding box center [659, 57] width 7 height 9
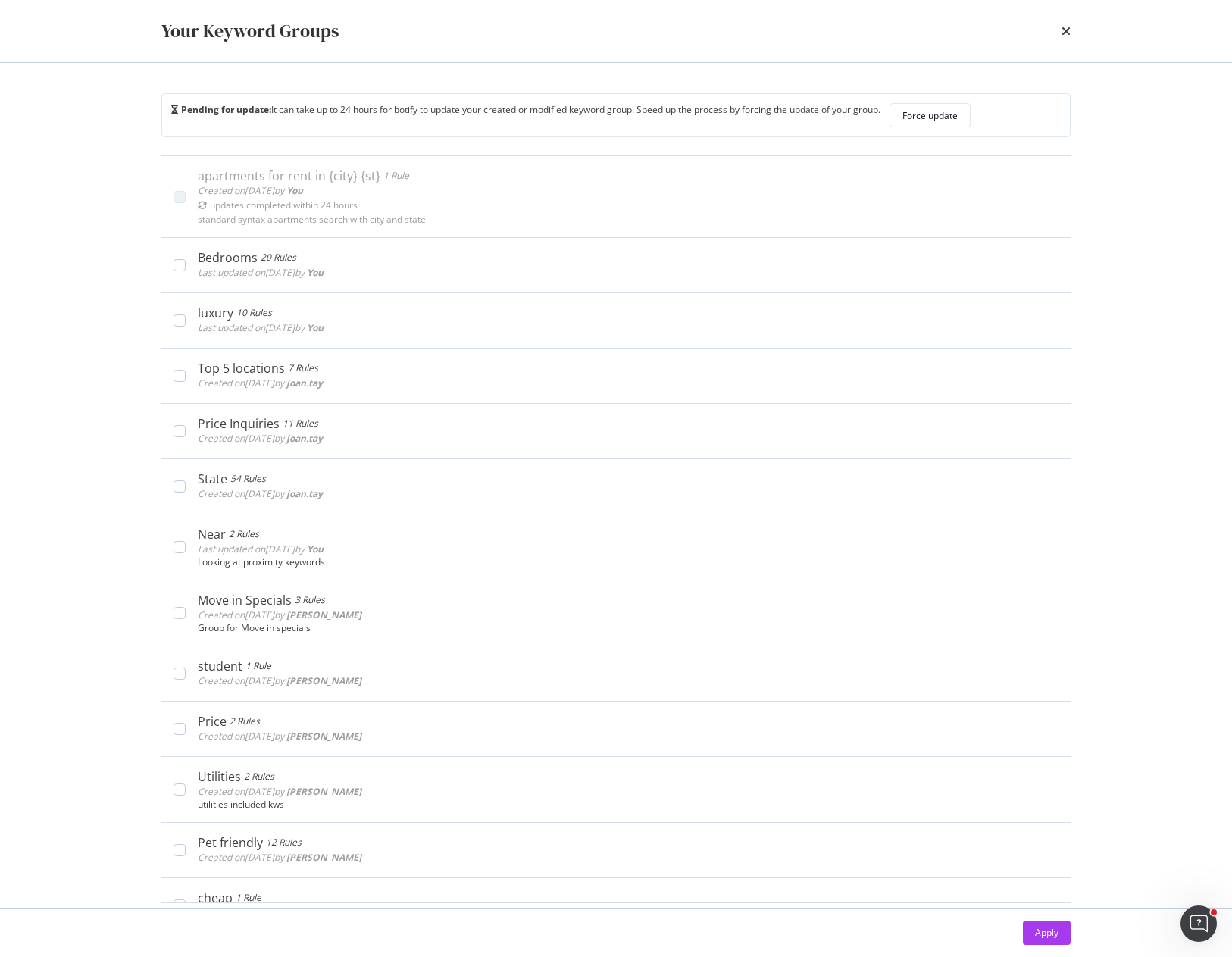
click at [89, 222] on div "Your Keyword Groups Pending for update: It can take up to 24 hours for botify t…" at bounding box center [616, 478] width 1232 height 957
click at [931, 113] on div "Force update" at bounding box center [930, 115] width 56 height 13
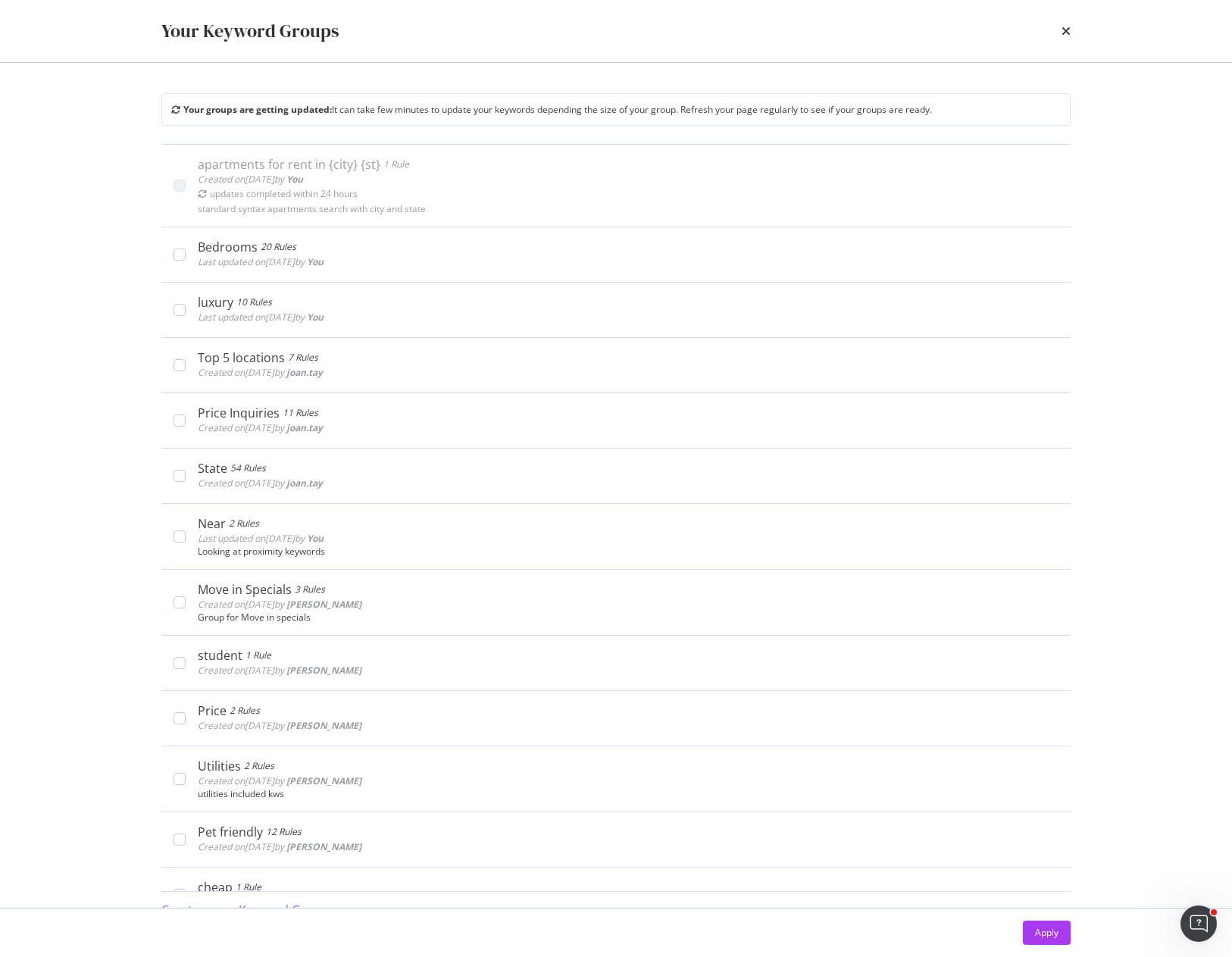
click at [1072, 29] on div "Your Keyword Groups" at bounding box center [615, 31] width 970 height 62
click at [1068, 31] on icon "times" at bounding box center [1066, 31] width 9 height 12
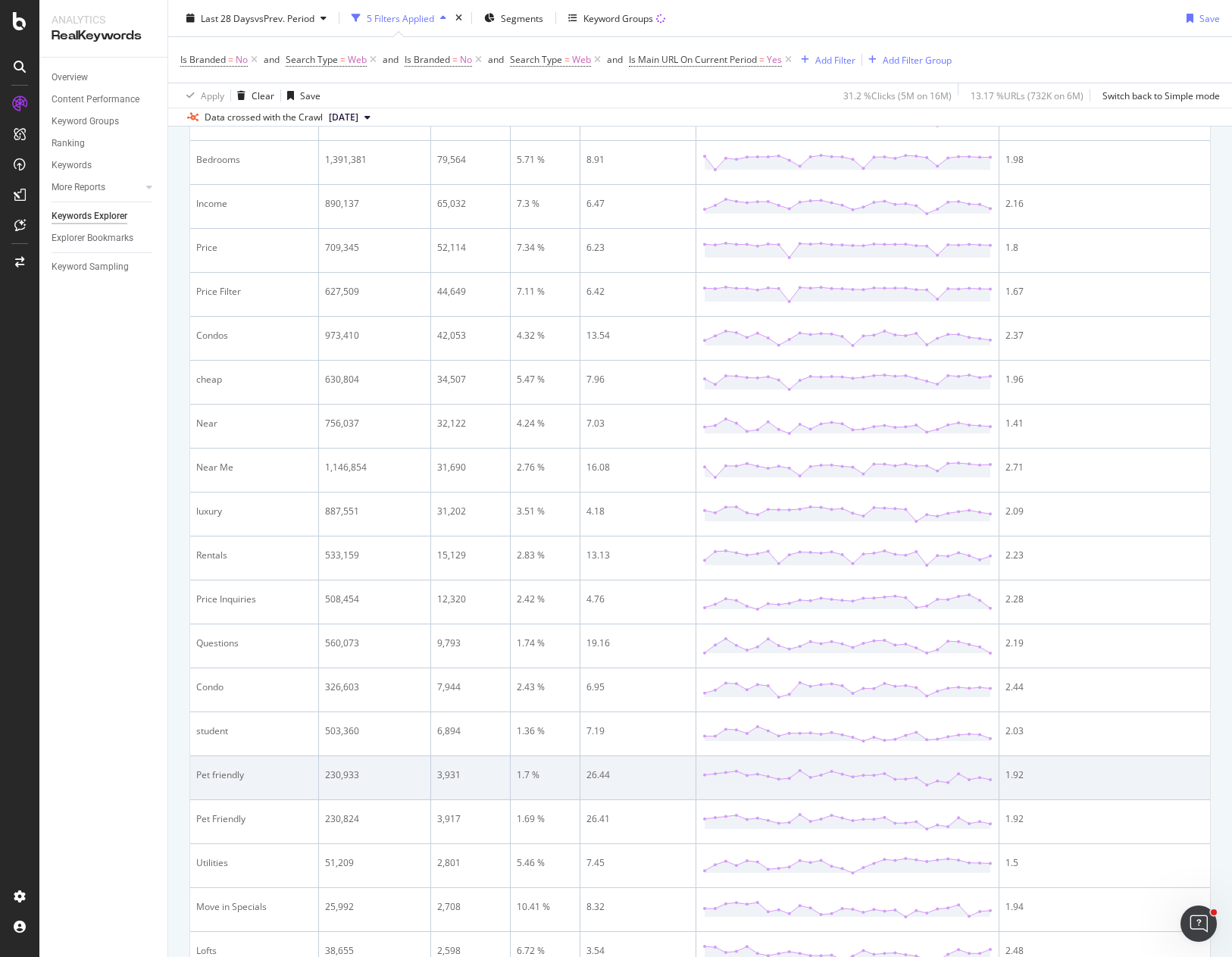
scroll to position [971, 0]
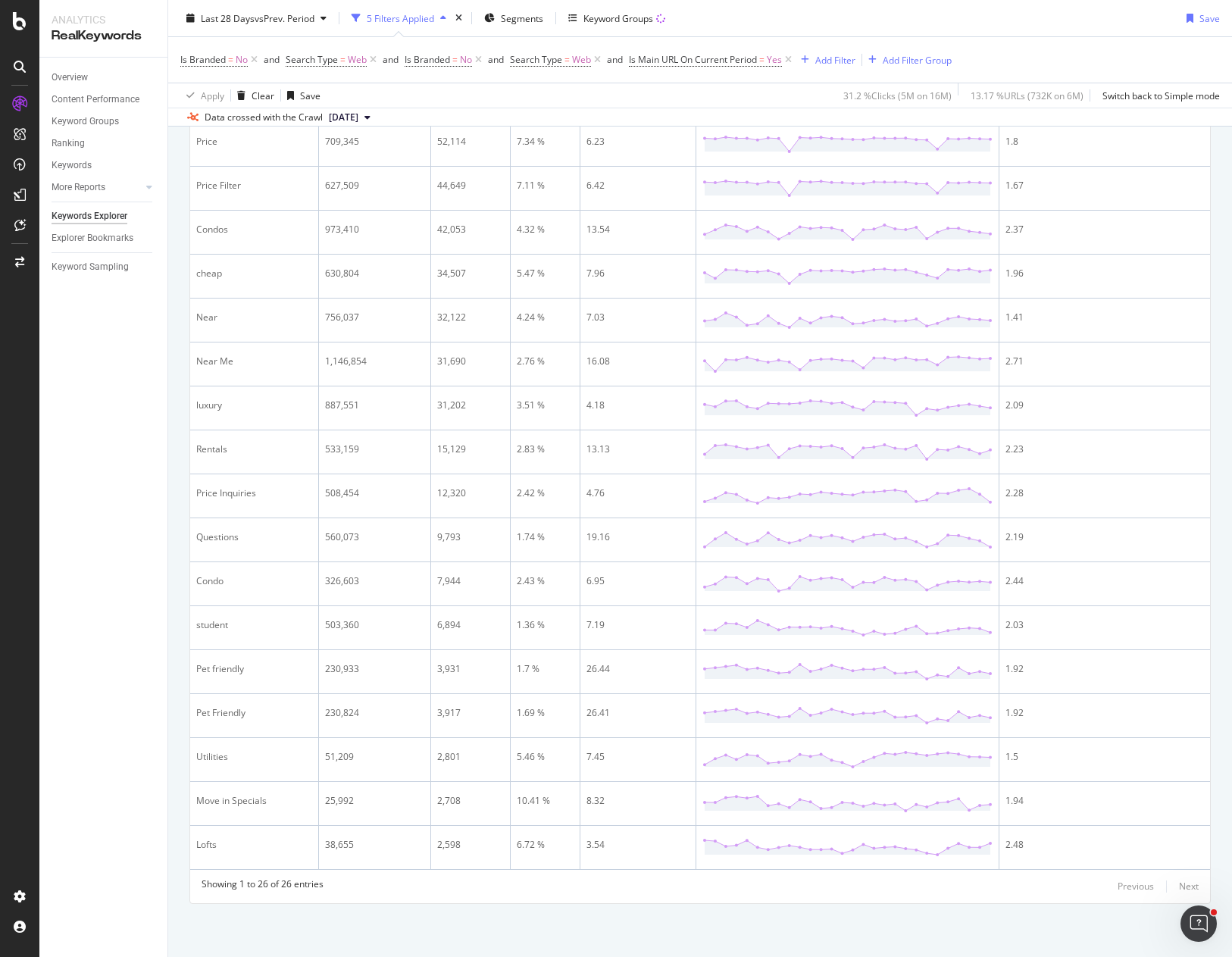
click at [945, 888] on div "Showing 1 to 26 of 26 entries Previous Next" at bounding box center [700, 887] width 1020 height 18
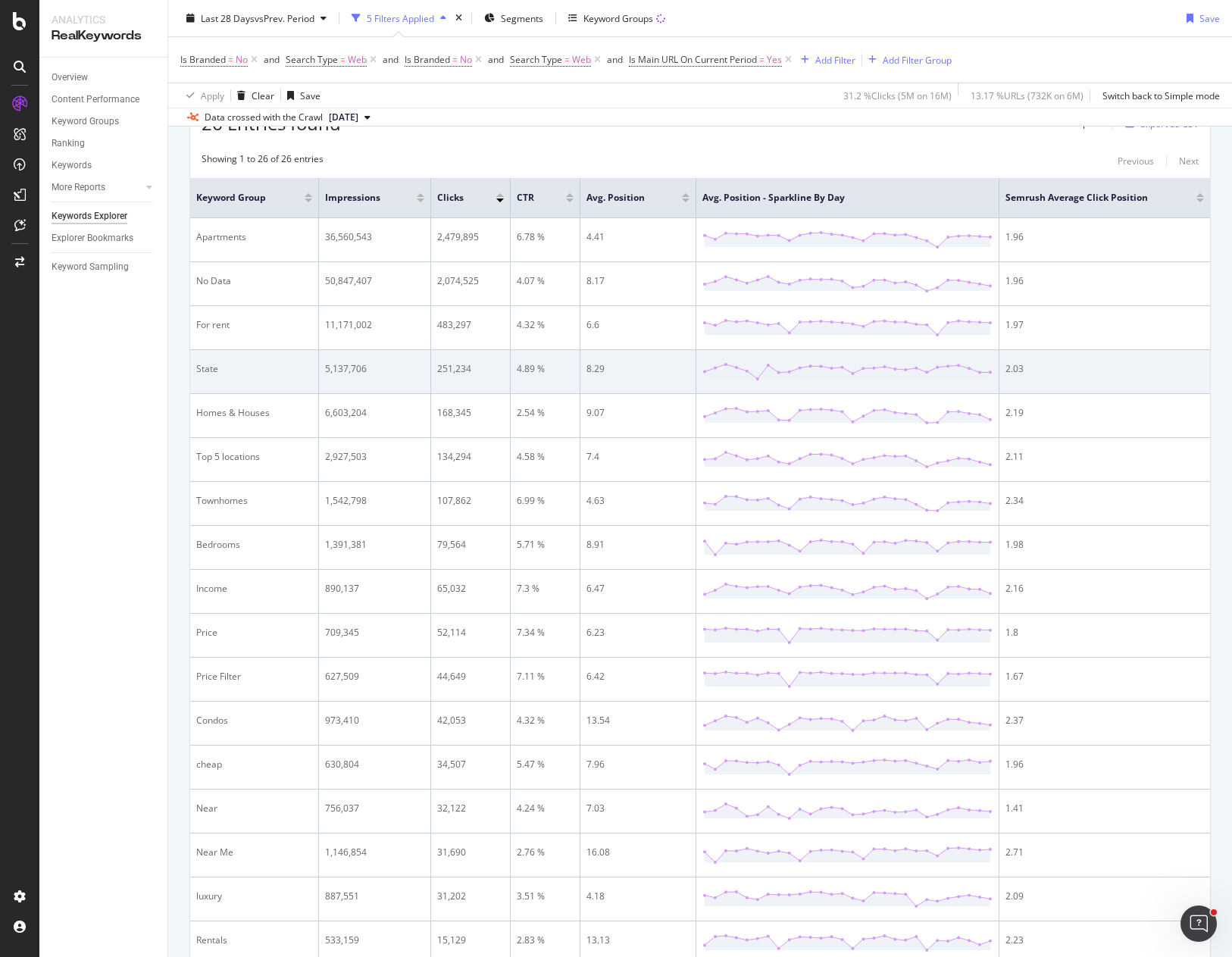
scroll to position [0, 0]
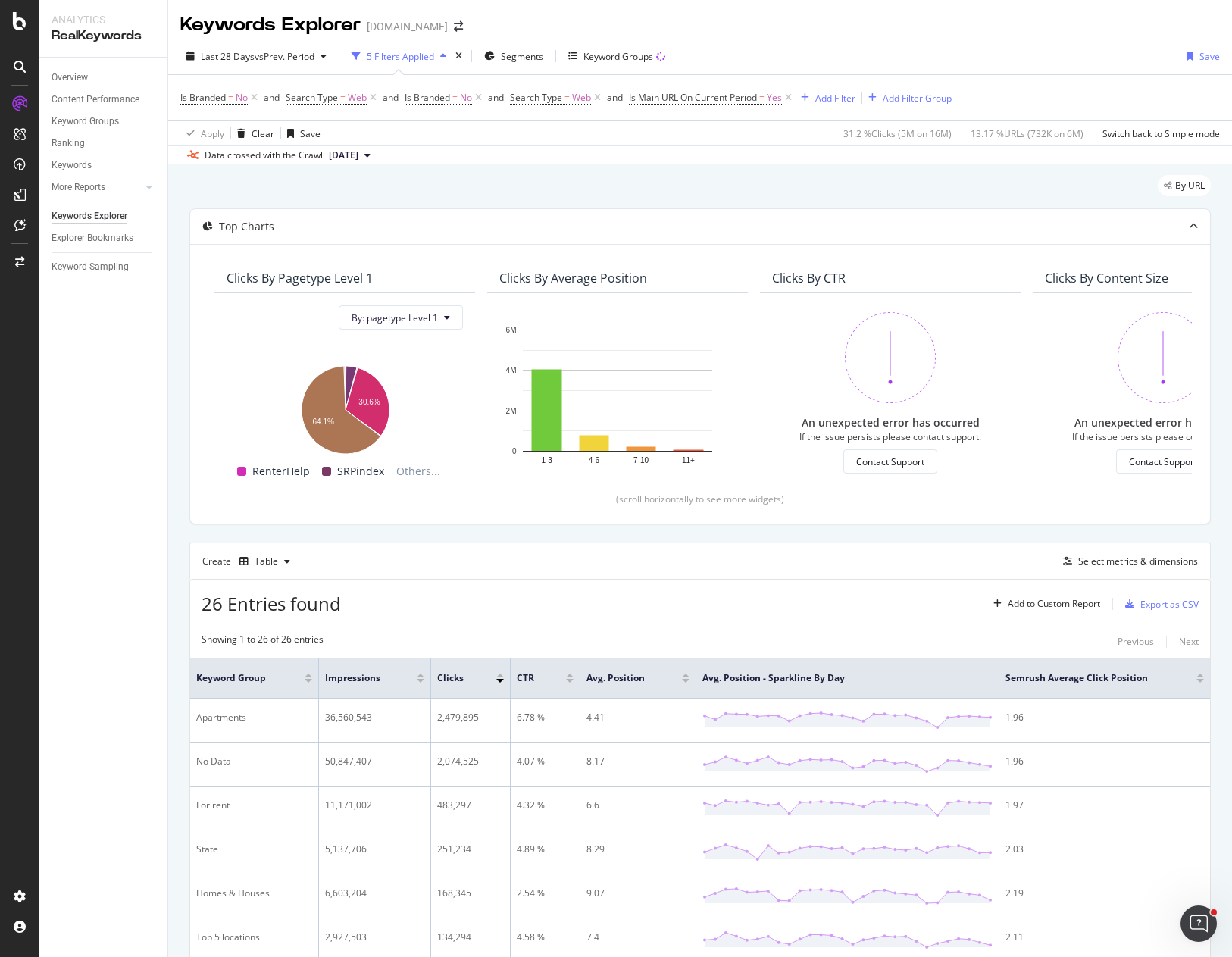
click at [741, 145] on div "Apply Clear Save 31.2 % Clicks ( 5M on 16M ) 13.17 % URLs ( 732K on 6M ) Switch…" at bounding box center [700, 132] width 1064 height 25
click at [771, 129] on div "Apply Clear Save 31.2 % Clicks ( 5M on 16M ) 13.17 % URLs ( 732K on 6M ) Switch…" at bounding box center [700, 132] width 1064 height 25
click at [440, 125] on div "Apply Clear Save 31.2 % Clicks ( 5M on 16M ) 13.17 % URLs ( 732K on 6M ) Switch…" at bounding box center [700, 132] width 1064 height 25
